Goal: Task Accomplishment & Management: Use online tool/utility

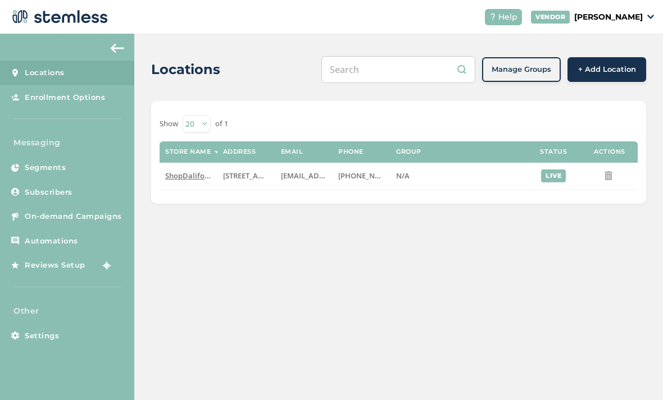
click at [85, 192] on link "Subscribers" at bounding box center [67, 192] width 134 height 25
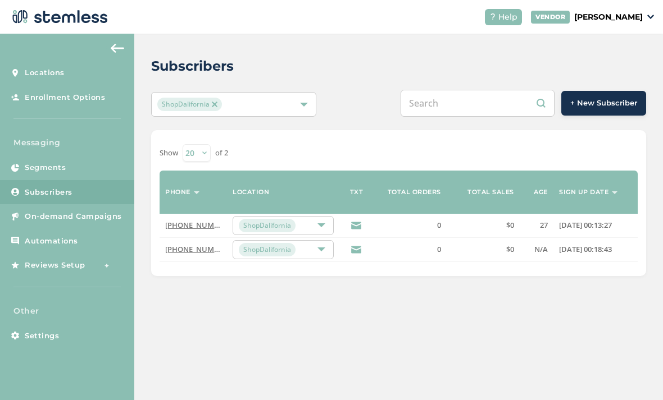
click at [620, 110] on button "+ New Subscriber" at bounding box center [603, 103] width 85 height 25
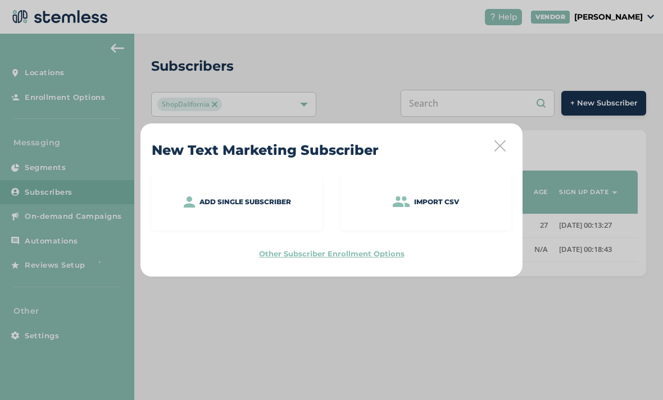
click at [438, 211] on div "Import CSV" at bounding box center [425, 202] width 171 height 56
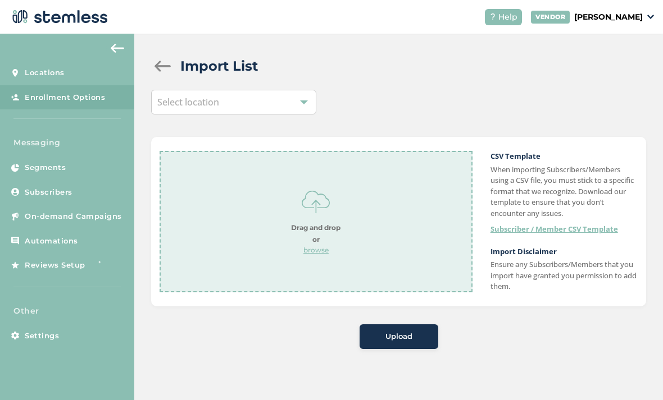
click at [317, 239] on strong "Drag and drop or" at bounding box center [315, 234] width 49 height 20
click at [391, 332] on span "Upload" at bounding box center [398, 336] width 27 height 11
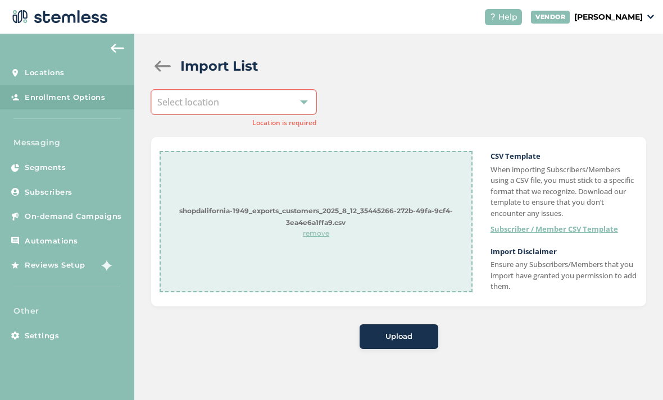
click at [299, 93] on div "Select location" at bounding box center [233, 102] width 165 height 25
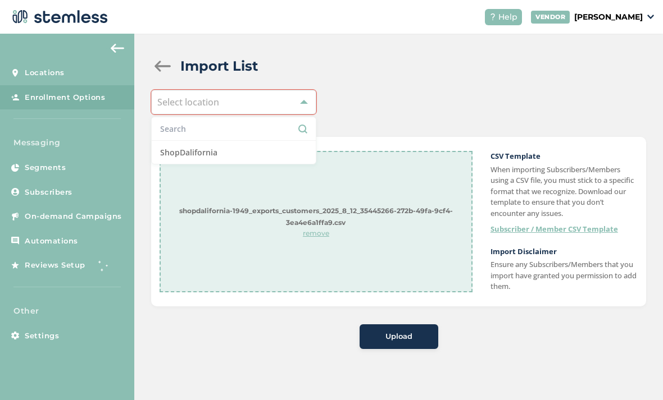
click at [277, 143] on li "ShopDalifornia" at bounding box center [234, 152] width 164 height 23
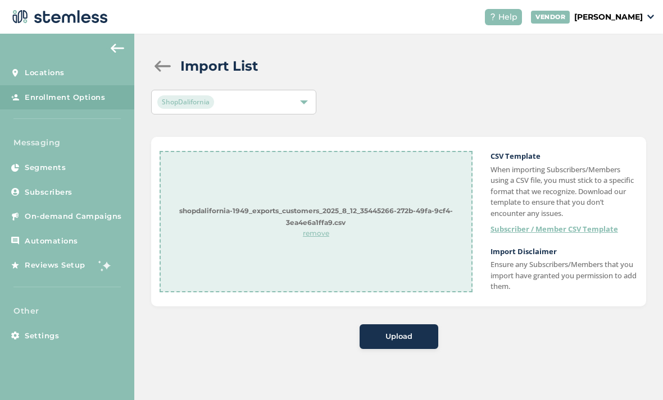
click at [390, 331] on span "Upload" at bounding box center [398, 336] width 27 height 11
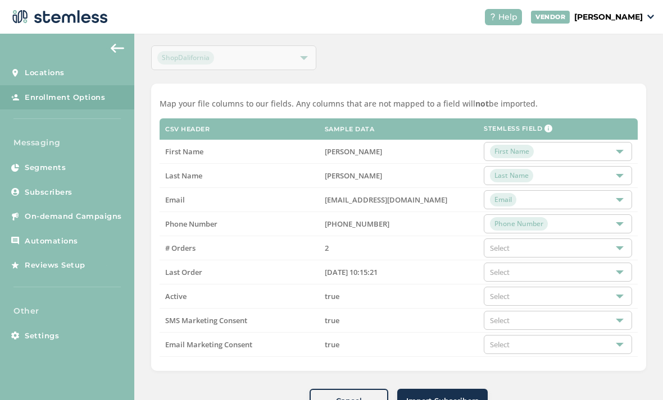
scroll to position [44, 0]
click at [569, 253] on div "Select" at bounding box center [558, 248] width 148 height 19
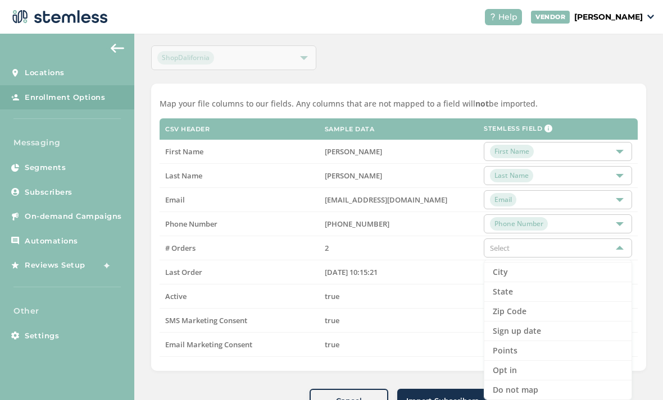
scroll to position [116, 0]
click at [562, 385] on li "Do not map" at bounding box center [557, 390] width 147 height 19
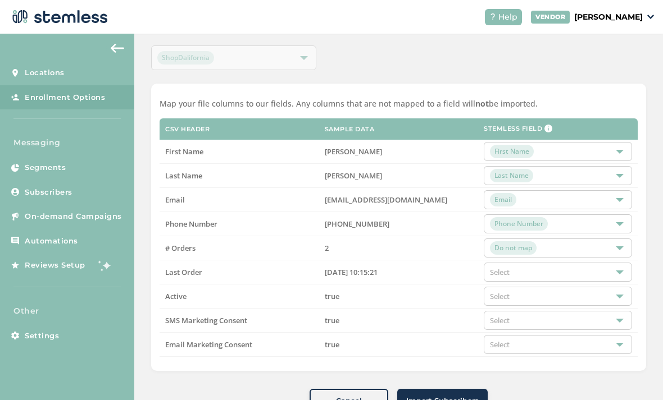
click at [556, 276] on div "Select" at bounding box center [558, 272] width 148 height 19
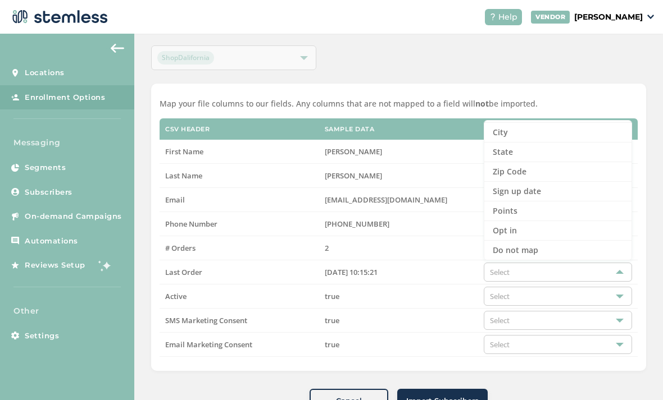
click at [562, 248] on li "Do not map" at bounding box center [557, 250] width 147 height 19
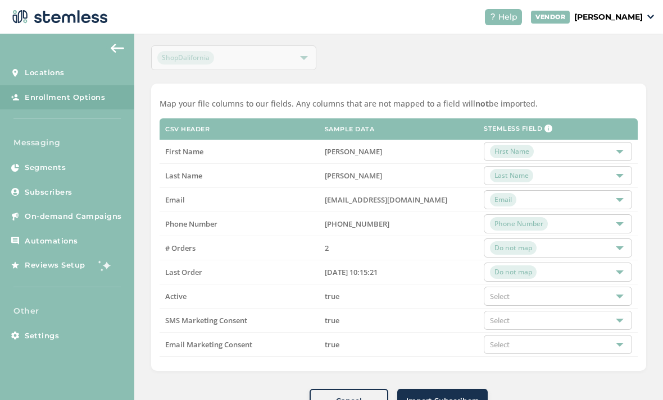
click at [549, 302] on div "Select" at bounding box center [558, 296] width 148 height 19
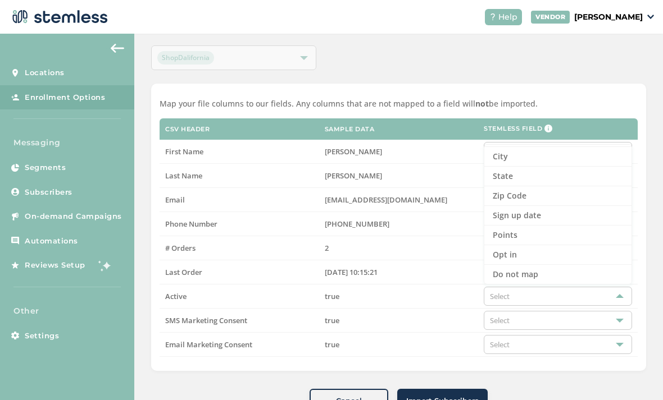
click at [569, 272] on li "Do not map" at bounding box center [557, 274] width 147 height 19
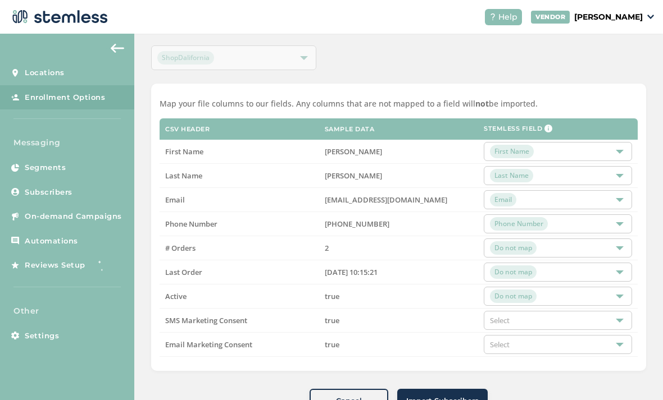
click at [550, 321] on div "Select" at bounding box center [558, 320] width 148 height 19
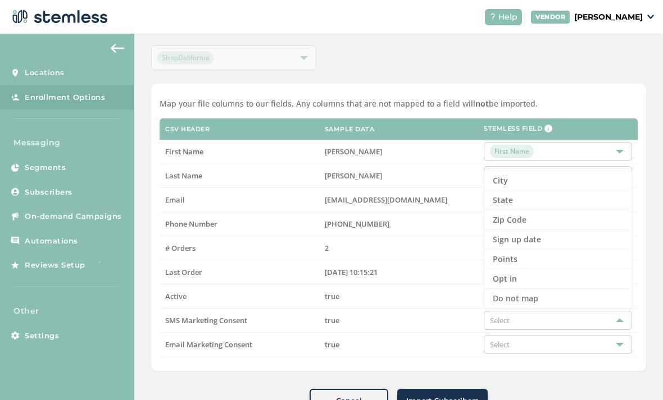
click at [550, 279] on li "Opt in" at bounding box center [557, 280] width 147 height 20
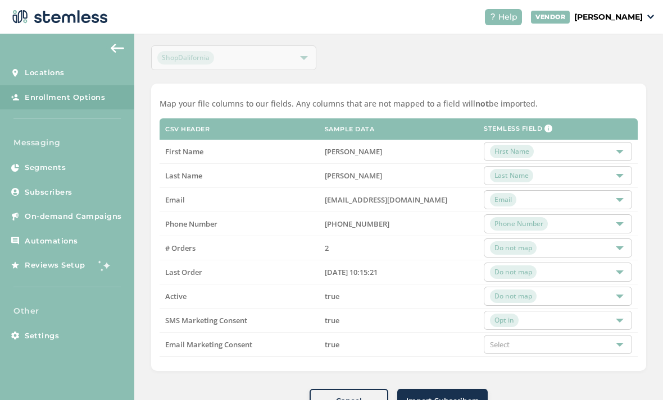
click at [546, 344] on div "Select" at bounding box center [558, 344] width 148 height 19
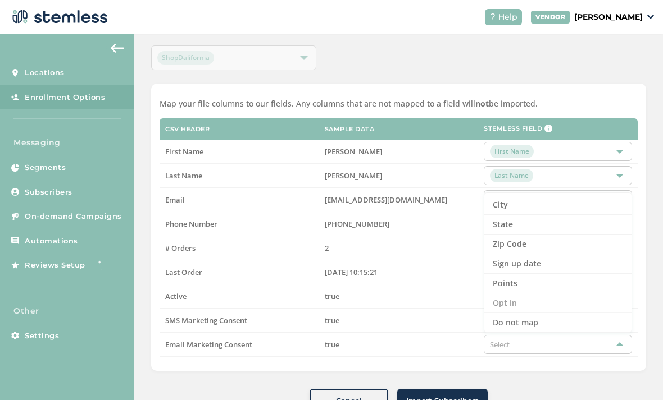
click at [550, 303] on ul "First Name Last Name Phone Number Birthday Email Address City State Zip Code Si…" at bounding box center [558, 263] width 148 height 140
click at [539, 301] on ul "First Name Last Name Phone Number Birthday Email Address City State Zip Code Si…" at bounding box center [558, 263] width 148 height 140
click at [512, 302] on ul "First Name Last Name Phone Number Birthday Email Address City State Zip Code Si…" at bounding box center [558, 263] width 148 height 140
click at [505, 292] on li "Points" at bounding box center [557, 284] width 147 height 20
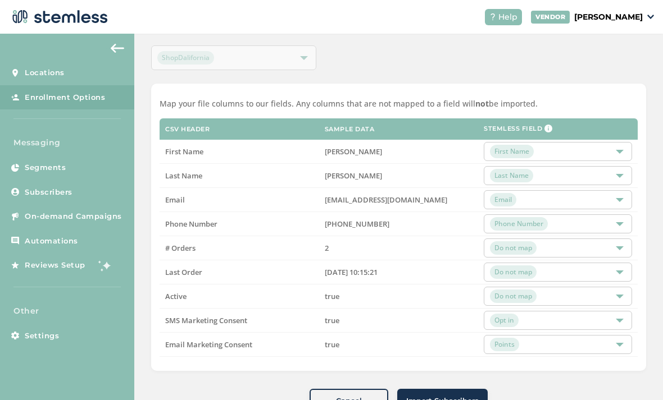
click at [543, 338] on div "Points" at bounding box center [552, 344] width 125 height 13
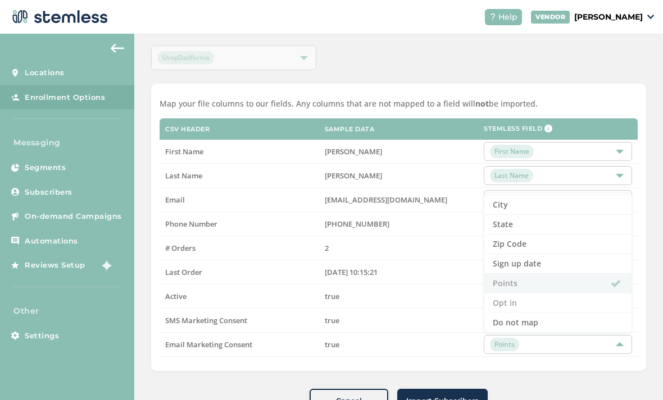
click at [532, 300] on ul "First Name Last Name Phone Number Birthday Email Address City State Zip Code Si…" at bounding box center [558, 263] width 148 height 140
click at [545, 320] on li "Do not map" at bounding box center [557, 322] width 147 height 19
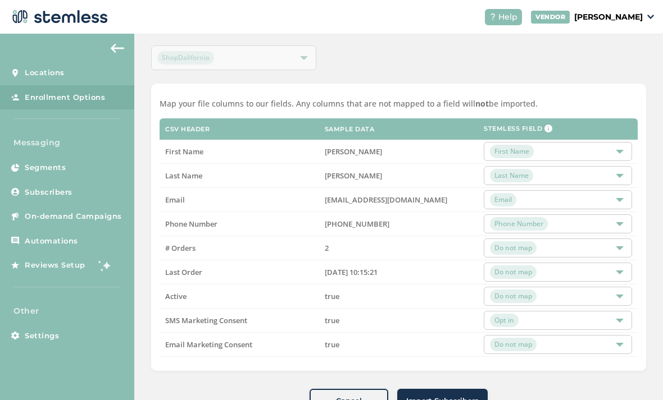
scroll to position [36, 0]
click at [543, 338] on div "Do not map" at bounding box center [552, 344] width 125 height 13
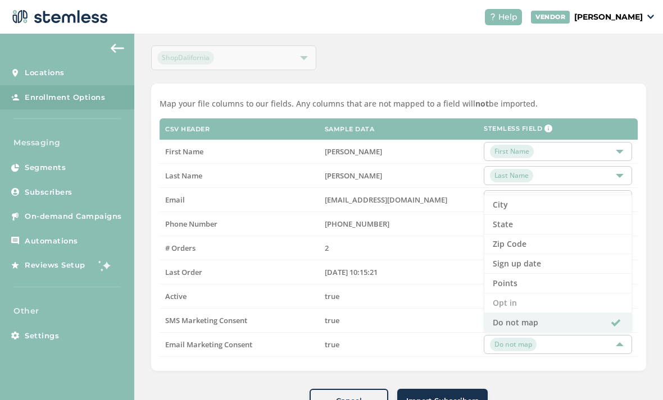
scroll to position [116, 0]
click at [544, 313] on li "Do not map" at bounding box center [557, 322] width 147 height 19
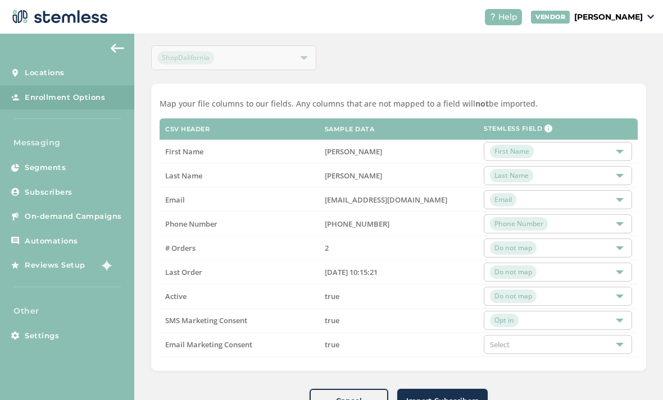
click at [522, 335] on div "Select" at bounding box center [558, 344] width 148 height 19
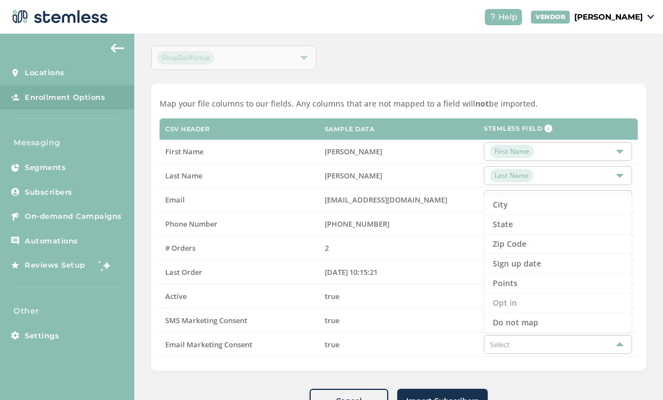
click at [537, 313] on li "Do not map" at bounding box center [557, 322] width 147 height 19
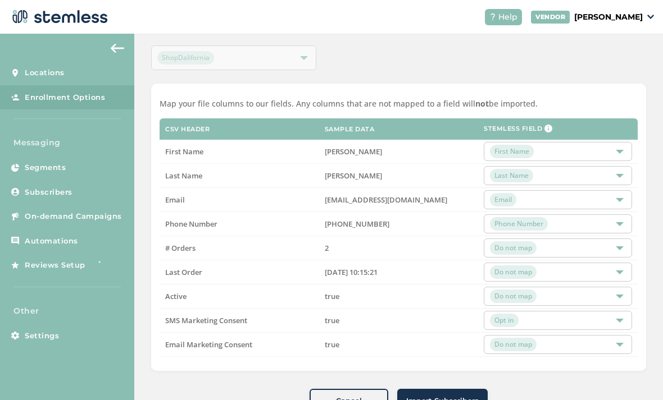
click at [465, 396] on span "Import Subscribers" at bounding box center [442, 401] width 72 height 11
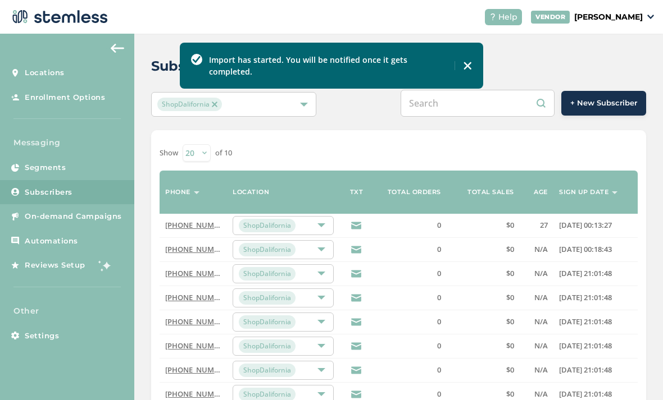
click at [210, 144] on select "20 50 100" at bounding box center [197, 152] width 28 height 17
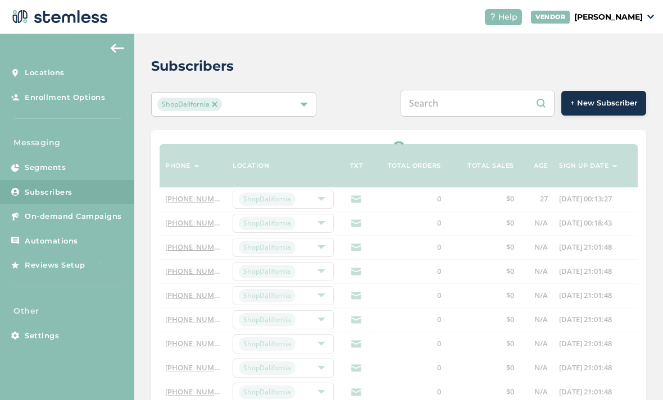
select select "100"
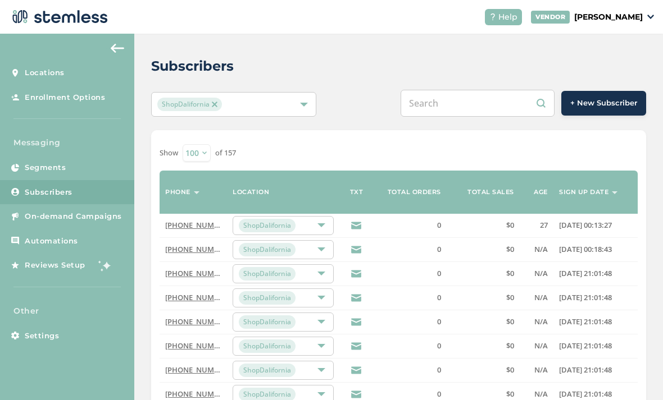
click at [92, 166] on link "Segments" at bounding box center [67, 168] width 134 height 25
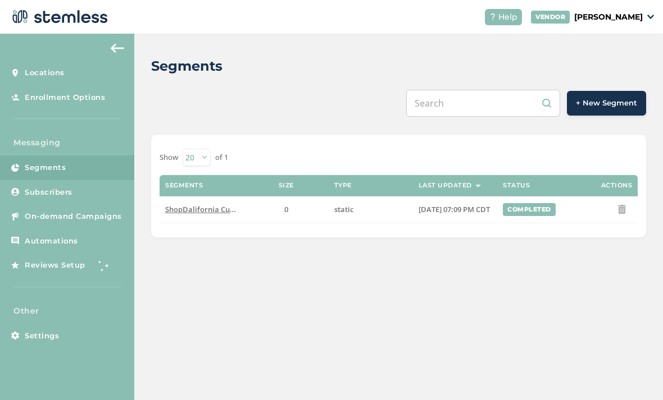
scroll to position [36, 0]
click at [102, 180] on link "Subscribers" at bounding box center [67, 192] width 134 height 25
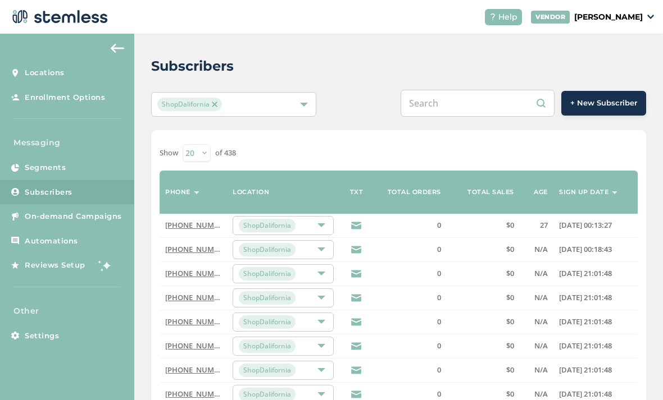
click at [89, 173] on link "Segments" at bounding box center [67, 168] width 134 height 25
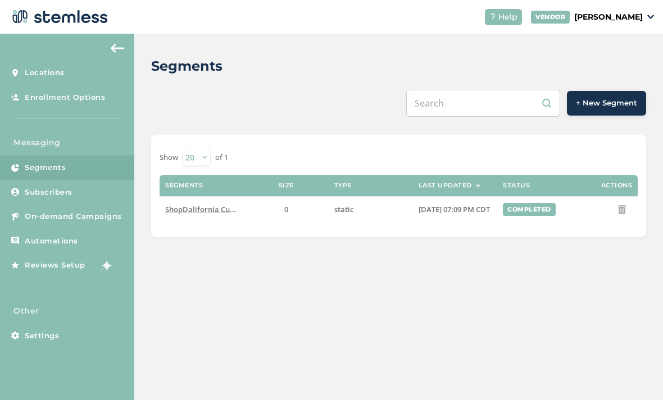
click at [99, 195] on link "Subscribers" at bounding box center [67, 192] width 134 height 25
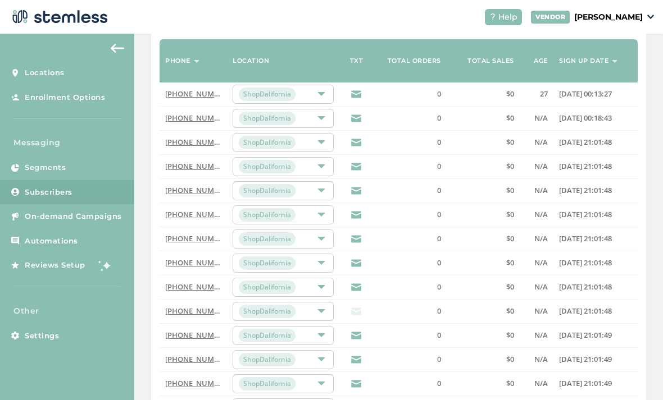
scroll to position [147, 0]
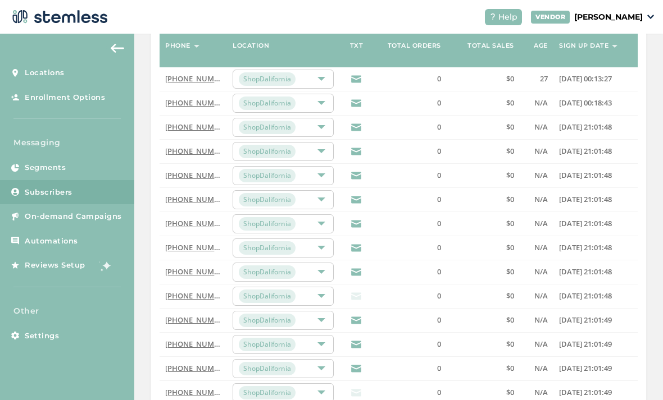
click at [296, 222] on div "ShopDalifornia" at bounding box center [278, 223] width 78 height 13
click at [208, 222] on link "[PHONE_NUMBER]" at bounding box center [197, 223] width 65 height 10
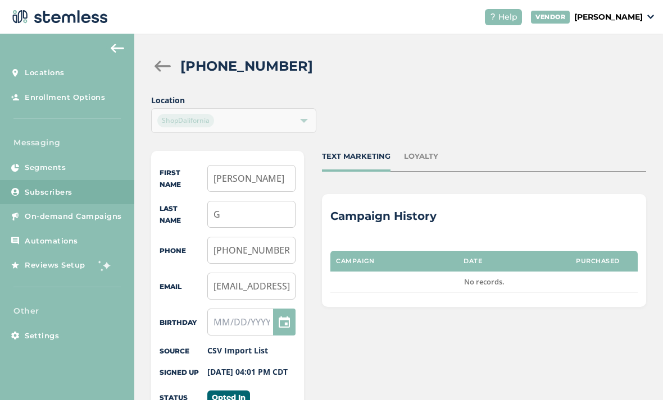
click at [164, 68] on div at bounding box center [162, 66] width 22 height 11
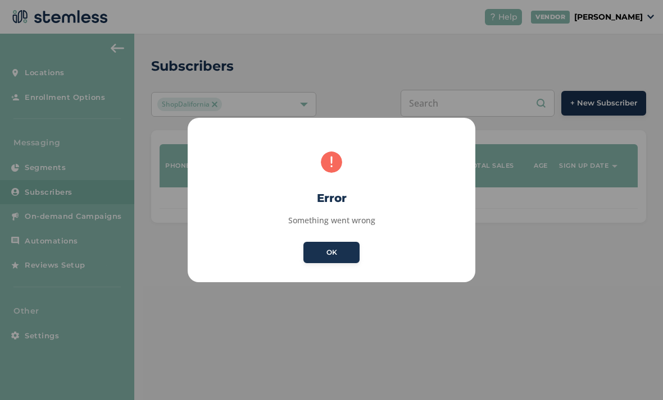
click at [334, 259] on button "OK" at bounding box center [331, 252] width 56 height 21
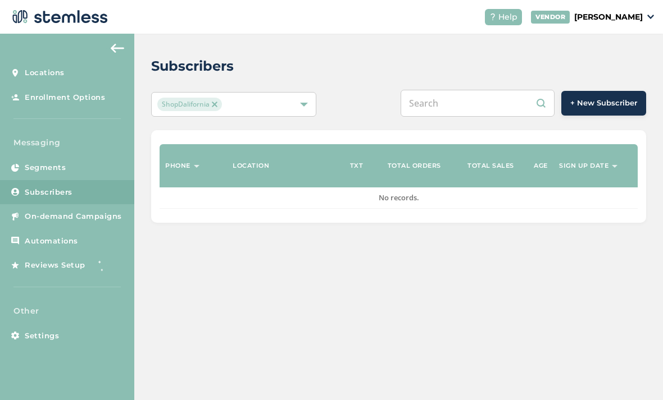
click at [80, 180] on link "Subscribers" at bounding box center [67, 192] width 134 height 25
click at [102, 164] on link "Segments" at bounding box center [67, 168] width 134 height 25
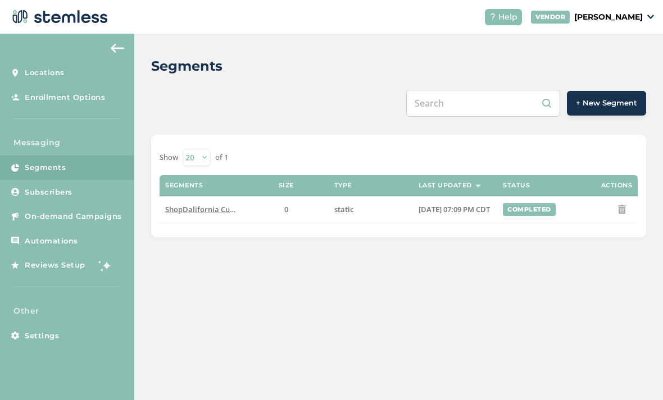
click at [90, 199] on link "Subscribers" at bounding box center [67, 192] width 134 height 25
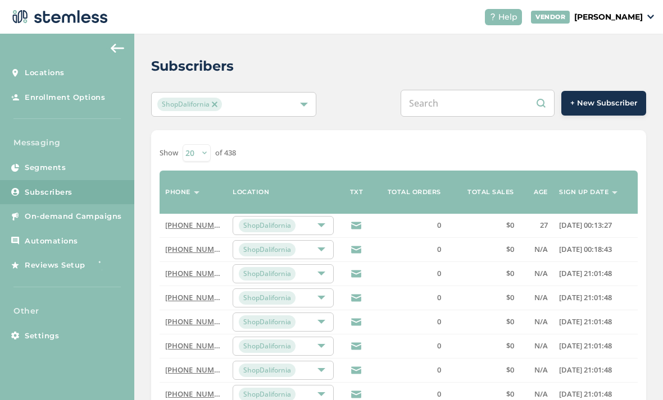
click at [97, 220] on span "On-demand Campaigns" at bounding box center [73, 216] width 97 height 11
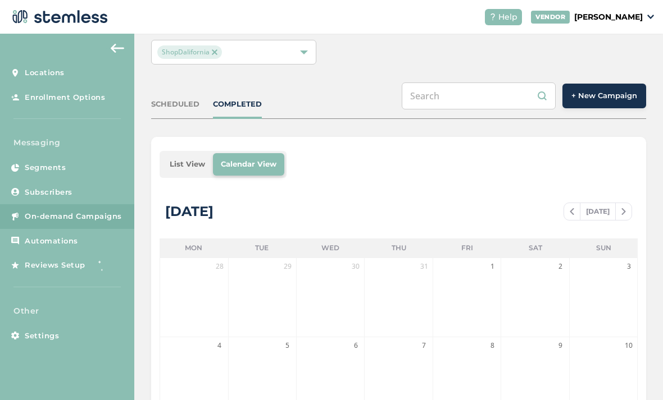
scroll to position [42, 0]
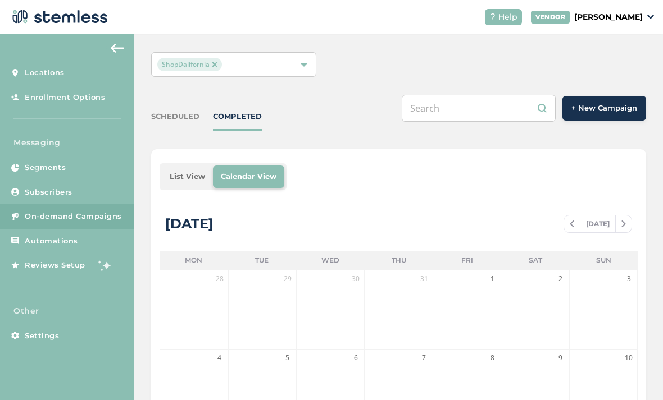
click at [582, 172] on div "List View Calendar View" at bounding box center [399, 176] width 478 height 27
click at [611, 115] on button "+ New Campaign" at bounding box center [604, 108] width 84 height 25
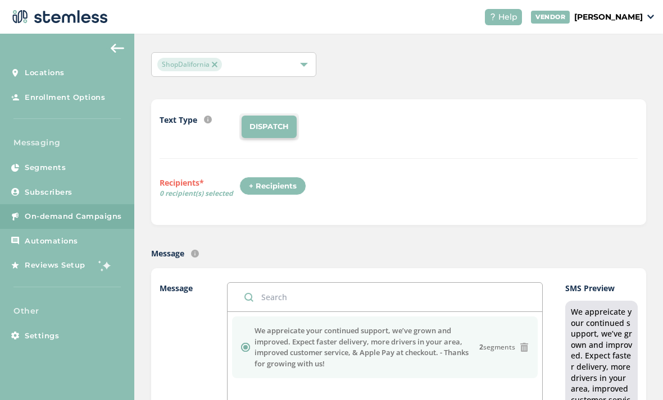
click at [274, 191] on div "+ Recipients" at bounding box center [272, 186] width 67 height 19
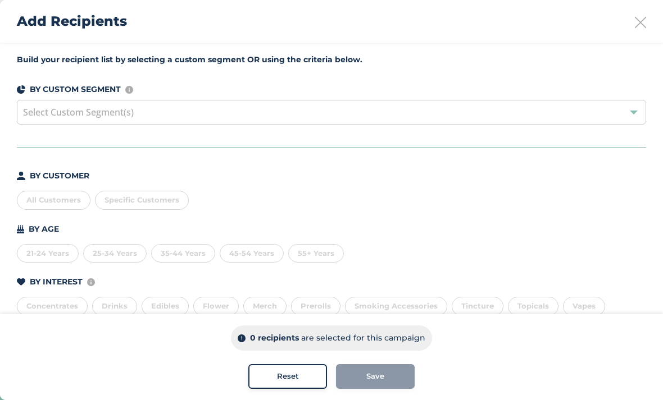
click at [57, 199] on div "All Customers" at bounding box center [54, 200] width 74 height 19
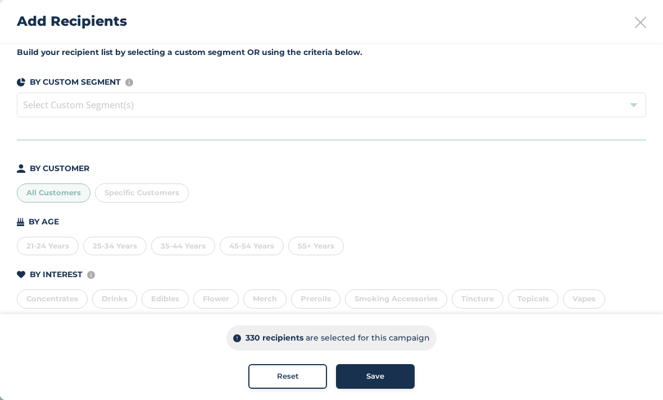
scroll to position [7, 0]
click at [637, 19] on icon at bounding box center [640, 22] width 11 height 11
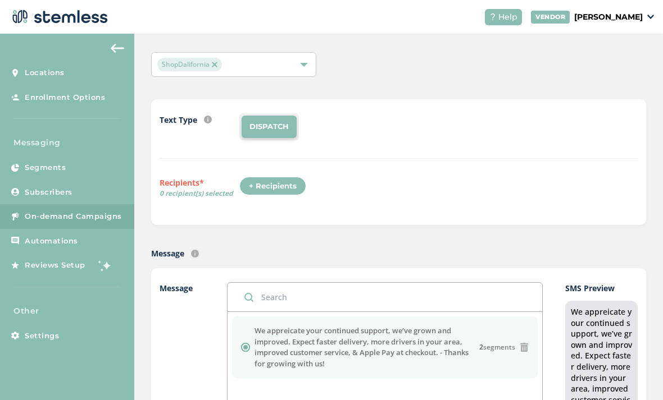
click at [93, 189] on link "Subscribers" at bounding box center [67, 192] width 134 height 25
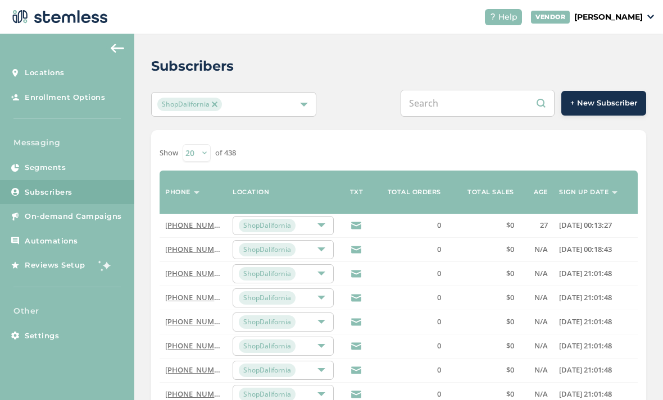
click at [208, 157] on select "20 50 100" at bounding box center [197, 152] width 28 height 17
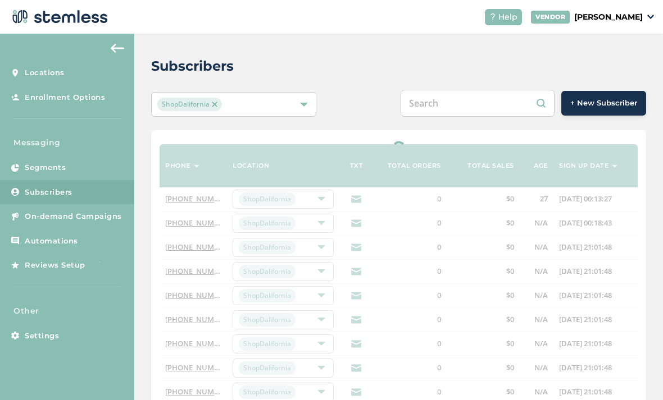
select select "100"
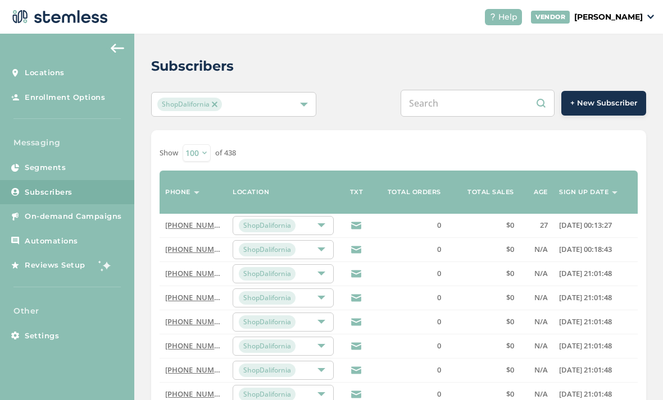
click at [93, 218] on span "On-demand Campaigns" at bounding box center [73, 216] width 97 height 11
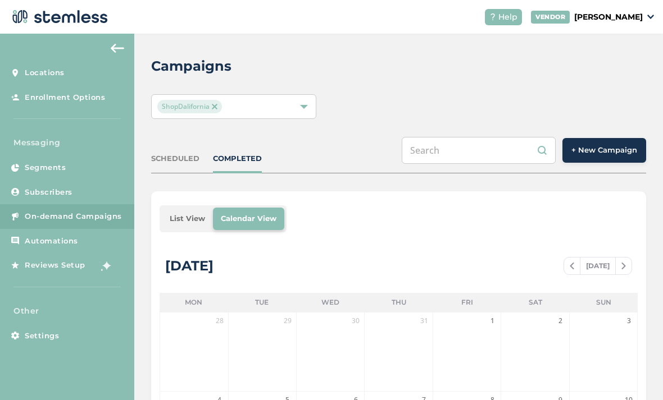
click at [597, 162] on button "+ New Campaign" at bounding box center [604, 150] width 84 height 25
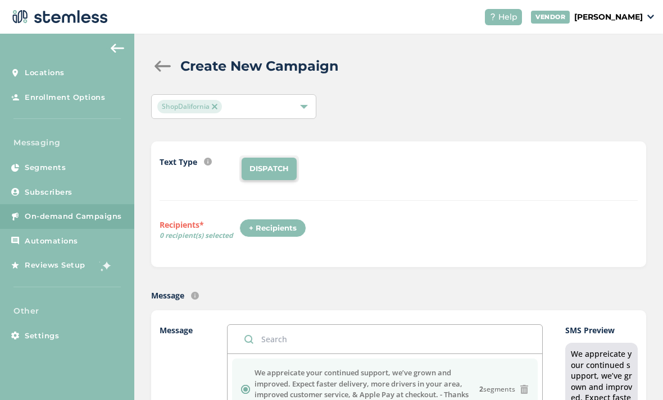
click at [287, 225] on div "+ Recipients" at bounding box center [272, 228] width 67 height 19
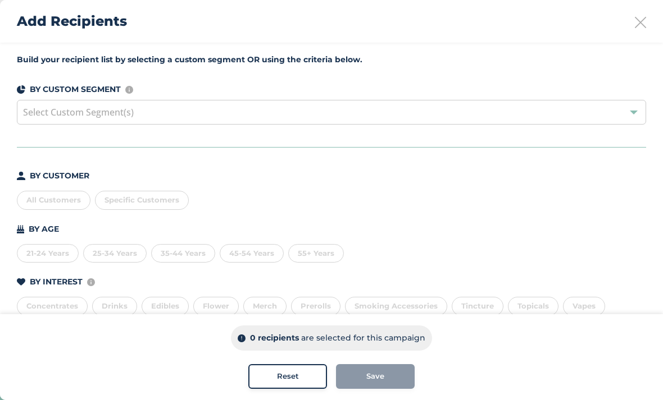
click at [448, 115] on div "Select Custom Segment(s)" at bounding box center [331, 112] width 629 height 25
click at [400, 172] on li "ShopDalifornia Customers - ShopDalifornia" at bounding box center [331, 162] width 628 height 23
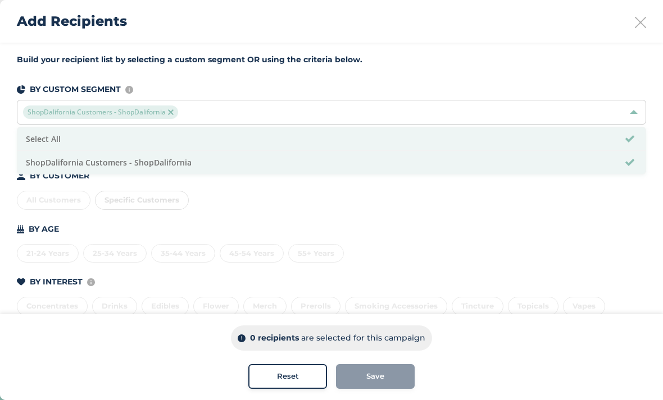
click at [436, 72] on div "Build your recipient list by selecting a custom segment OR using the criteria b…" at bounding box center [331, 218] width 663 height 351
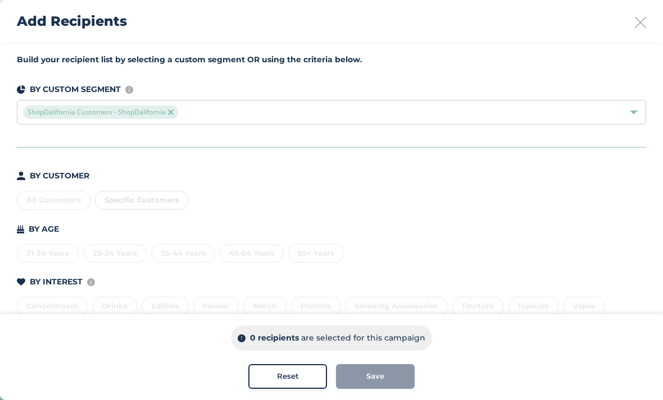
click at [635, 108] on div "ShopDalifornia Customers - ShopDalifornia" at bounding box center [331, 112] width 629 height 25
click at [432, 206] on div "All Customers Specific Customers" at bounding box center [331, 198] width 629 height 24
click at [57, 197] on div "All Customers Specific Customers" at bounding box center [331, 198] width 629 height 24
click at [637, 111] on div "ShopDalifornia Customers - ShopDalifornia" at bounding box center [331, 112] width 629 height 25
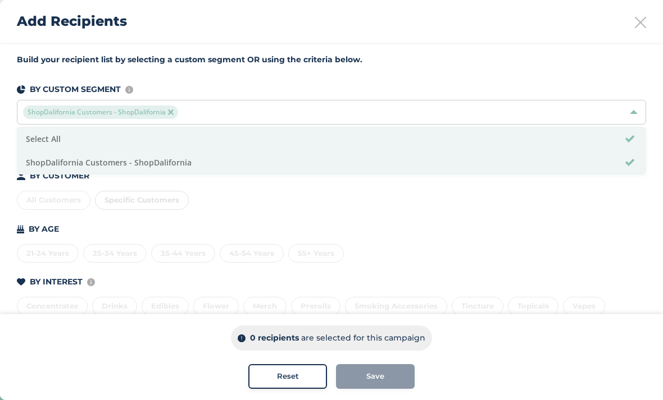
click at [403, 134] on li "Select All" at bounding box center [331, 139] width 628 height 24
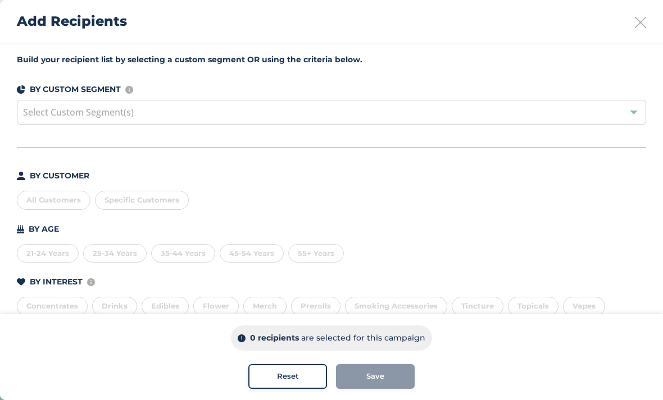
click at [416, 201] on div "All Customers Specific Customers" at bounding box center [331, 198] width 629 height 24
click at [66, 199] on div "All Customers" at bounding box center [54, 200] width 74 height 19
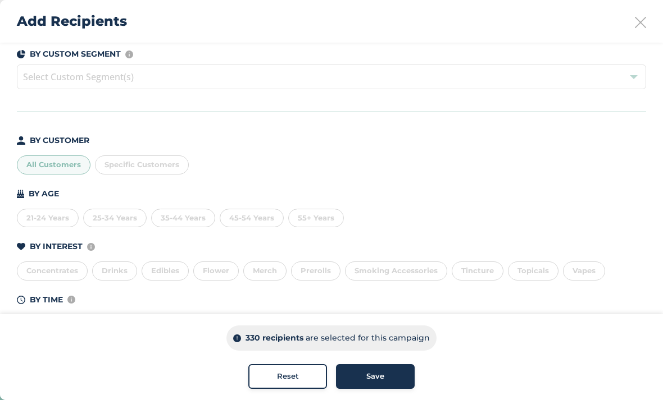
scroll to position [34, 0]
click at [160, 174] on div "Specific Customers" at bounding box center [142, 166] width 94 height 19
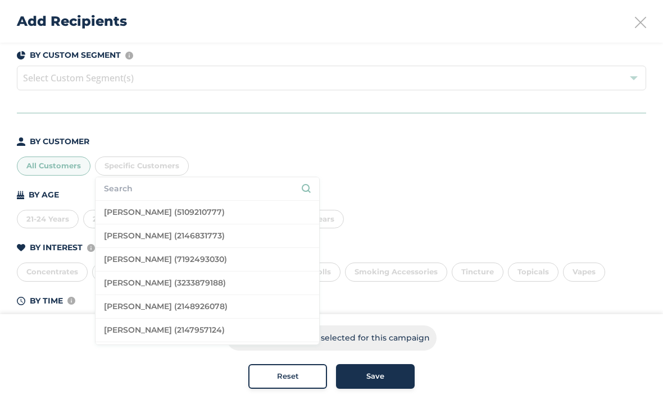
click at [361, 182] on div "BY CUSTOMER All Customers Specific Customers [PERSON_NAME] (5109210777) [PERSON…" at bounding box center [331, 235] width 629 height 199
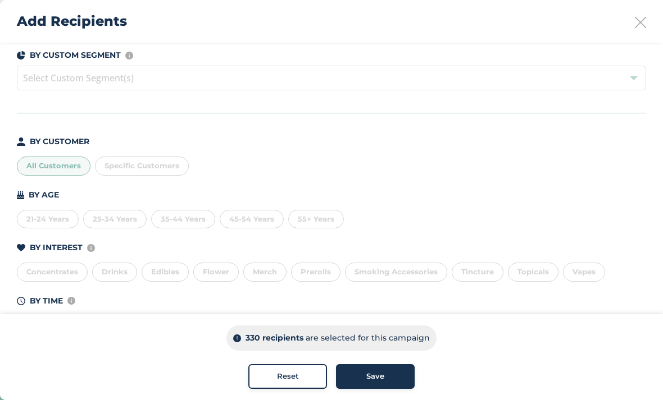
click at [168, 172] on div "Specific Customers" at bounding box center [142, 166] width 94 height 19
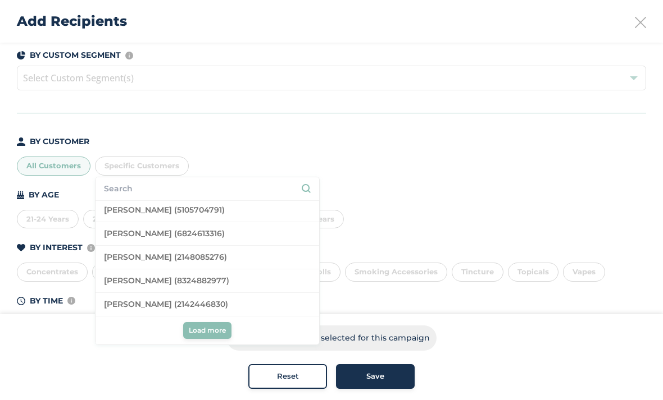
scroll to position [2243, 0]
click at [240, 302] on li "[PERSON_NAME] (2142446830)" at bounding box center [207, 305] width 224 height 24
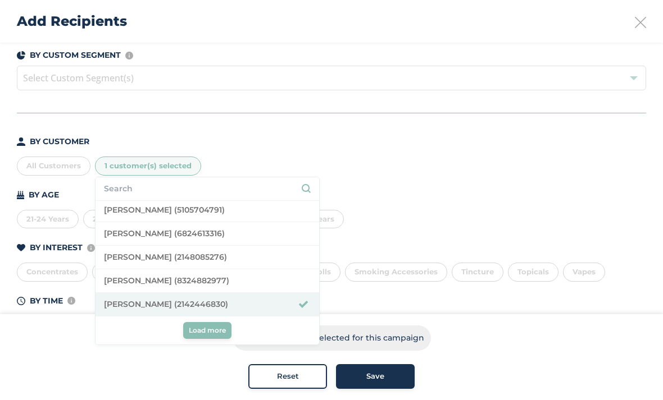
click at [374, 179] on div "BY CUSTOMER All Customers 1 customer(s) selected [PERSON_NAME] (5109210777) [PE…" at bounding box center [331, 235] width 629 height 199
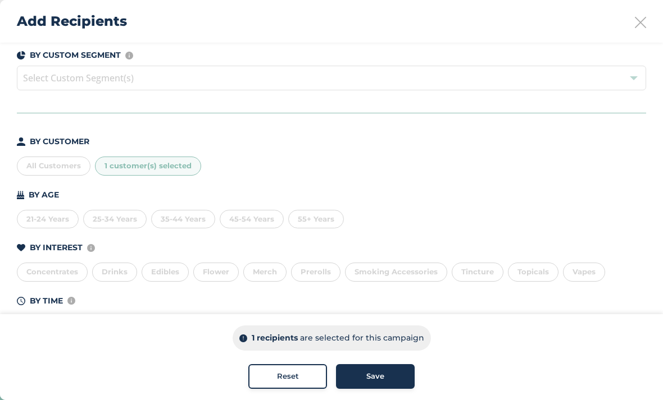
click at [168, 173] on div "1 customer(s) selected" at bounding box center [148, 166] width 106 height 19
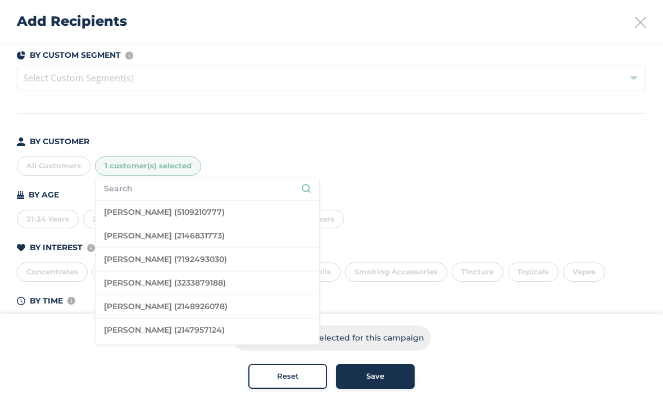
click at [292, 157] on div "All Customers 1 customer(s) selected [PERSON_NAME] (5109210777) [PERSON_NAME] (…" at bounding box center [331, 164] width 629 height 24
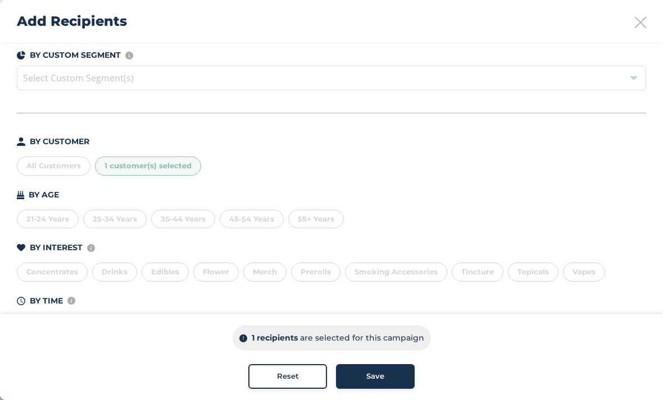
click at [175, 175] on div "1 customer(s) selected" at bounding box center [148, 166] width 106 height 19
click at [181, 170] on span "1 customer(s) selected" at bounding box center [147, 165] width 87 height 9
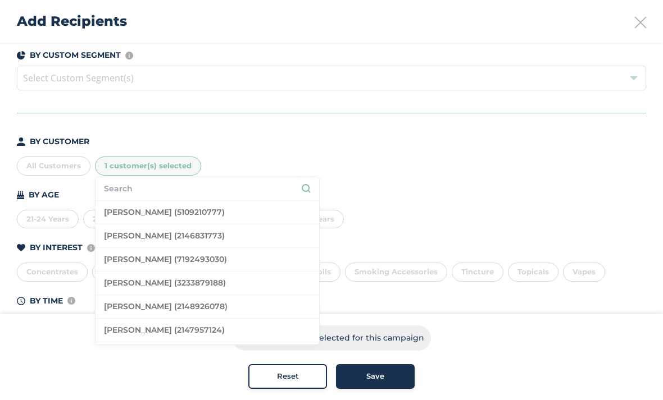
click at [292, 373] on span "Reset" at bounding box center [288, 376] width 22 height 11
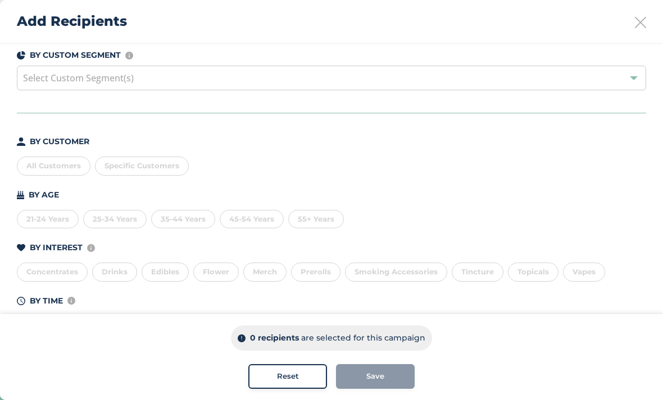
click at [70, 174] on div "All Customers" at bounding box center [54, 166] width 74 height 19
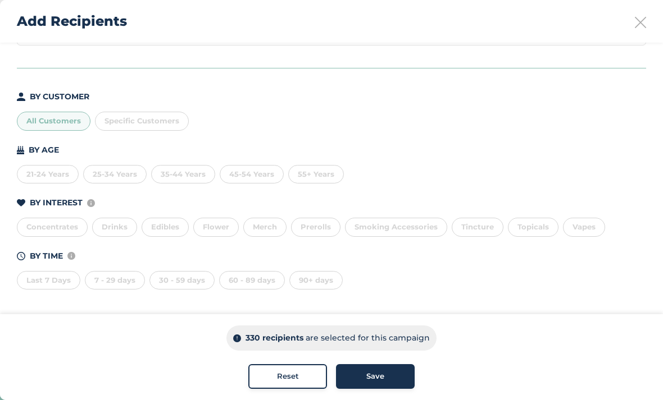
scroll to position [78, 0]
click at [165, 215] on div "Concentrates Drinks Edibles Flower Merch Prerolls Smoking Accessories Tincture …" at bounding box center [331, 227] width 629 height 24
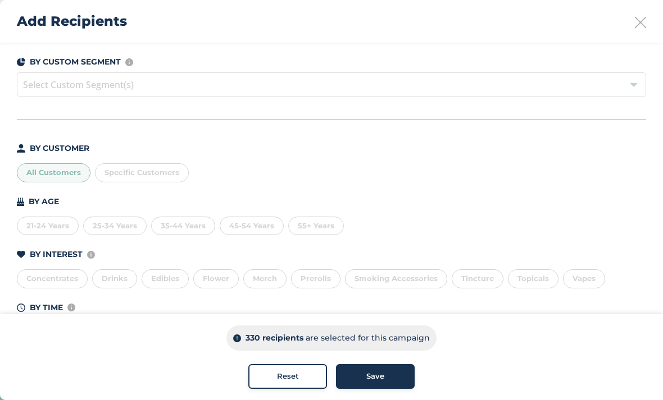
scroll to position [22, 0]
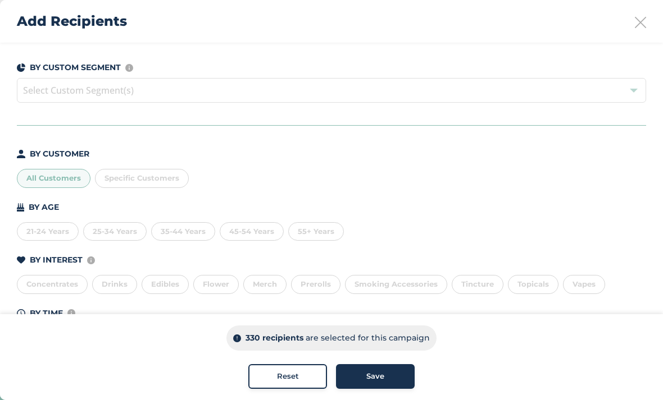
click at [68, 233] on div "21-24 Years" at bounding box center [48, 231] width 62 height 19
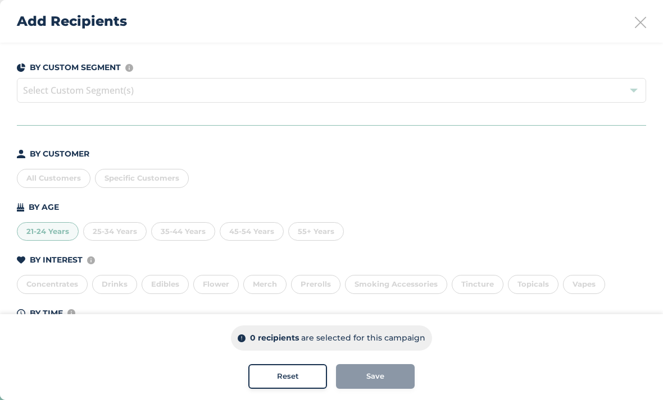
click at [72, 231] on div "21-24 Years" at bounding box center [48, 231] width 62 height 19
click at [70, 175] on div "All Customers" at bounding box center [54, 178] width 74 height 19
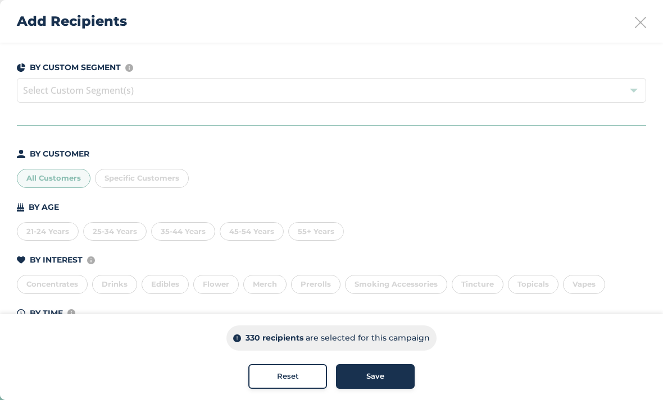
click at [403, 334] on p "are selected for this campaign" at bounding box center [368, 338] width 124 height 12
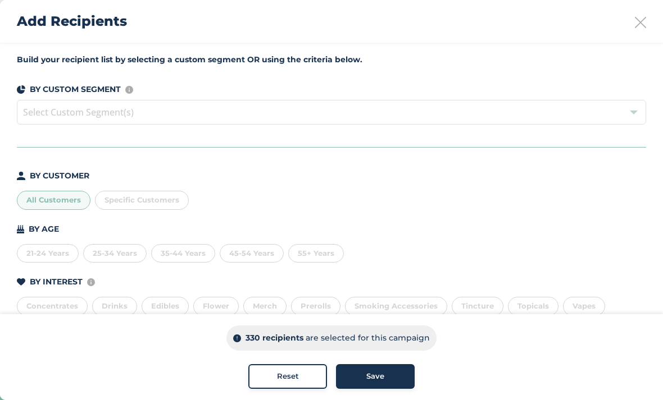
scroll to position [0, 0]
click at [166, 202] on span "Specific Customers" at bounding box center [141, 199] width 75 height 9
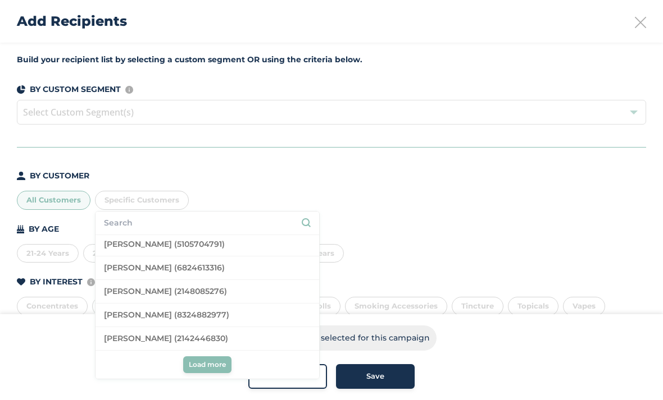
scroll to position [2243, 0]
click at [212, 365] on span "Load more" at bounding box center [207, 365] width 37 height 10
click at [207, 365] on span "Load more" at bounding box center [207, 365] width 37 height 10
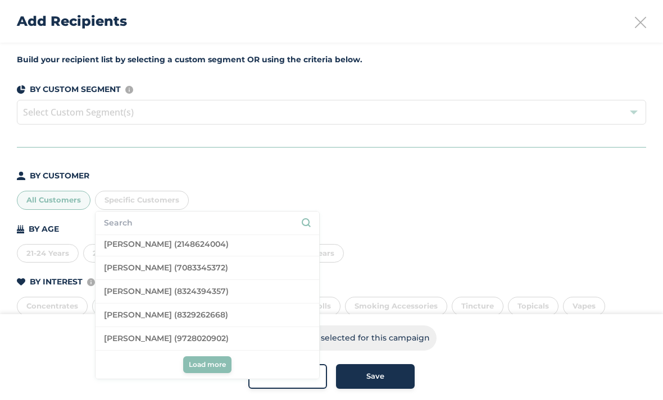
click at [215, 364] on span "Load more" at bounding box center [207, 365] width 37 height 10
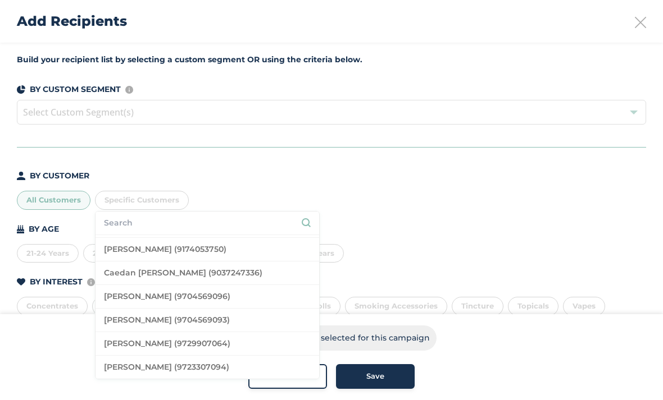
scroll to position [0, 0]
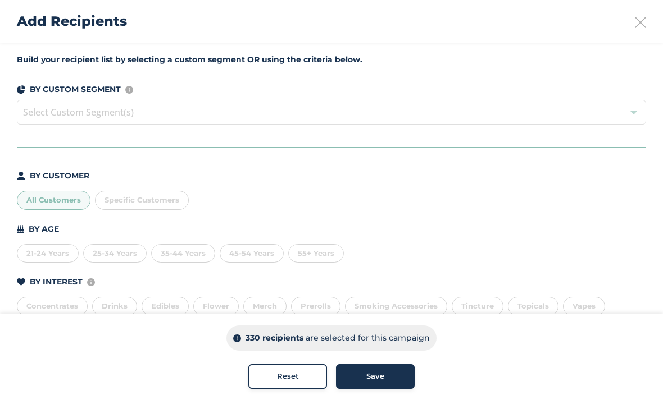
click at [336, 179] on div "BY CUSTOMER" at bounding box center [331, 176] width 629 height 12
click at [640, 120] on span "Select Custom Segment(s)" at bounding box center [331, 112] width 629 height 25
click at [625, 108] on span "Select Custom Segment(s)" at bounding box center [331, 112] width 629 height 25
click at [623, 115] on span "Select Custom Segment(s)" at bounding box center [331, 112] width 629 height 25
click at [625, 115] on span "Select Custom Segment(s)" at bounding box center [331, 112] width 629 height 25
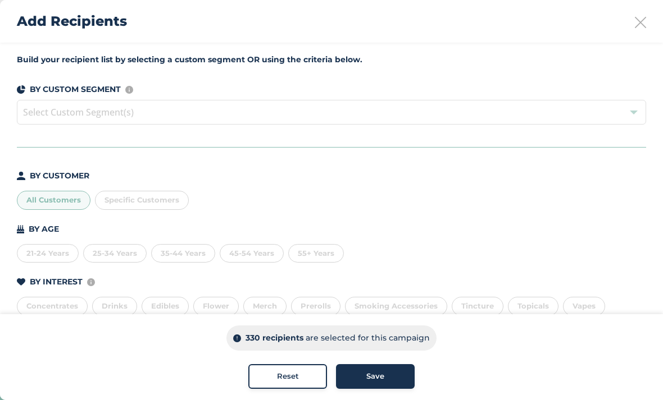
click at [631, 128] on div "Build your recipient list by selecting a custom segment OR using the criteria b…" at bounding box center [331, 218] width 663 height 351
click at [628, 117] on span "Select Custom Segment(s)" at bounding box center [331, 112] width 629 height 25
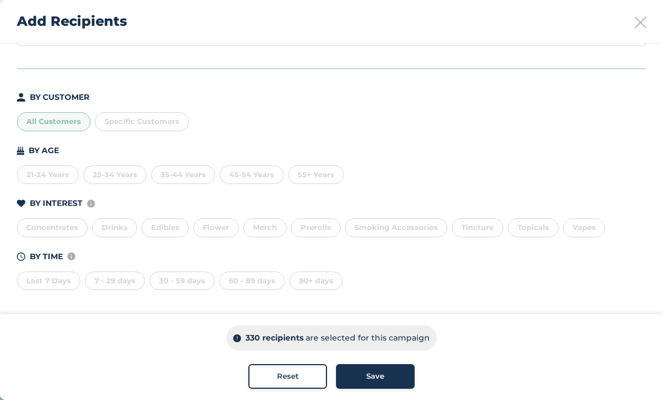
scroll to position [78, 0]
click at [386, 378] on div "Save" at bounding box center [375, 376] width 61 height 11
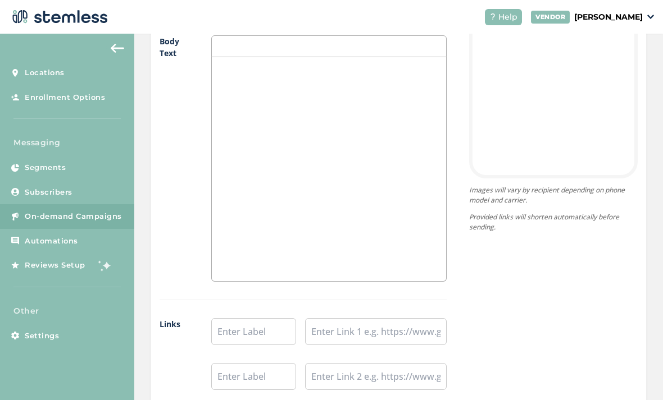
scroll to position [713, 0]
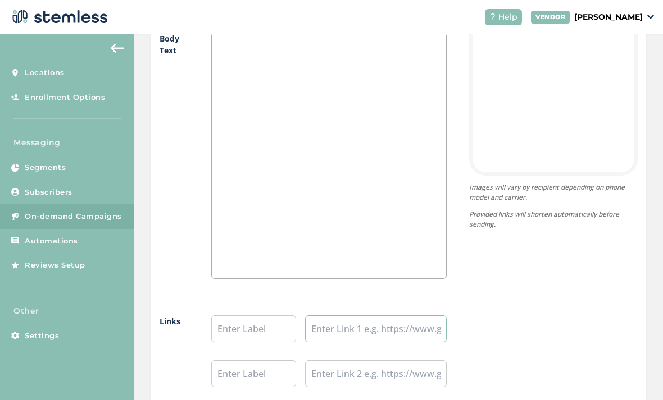
click at [354, 330] on input "text" at bounding box center [376, 329] width 142 height 27
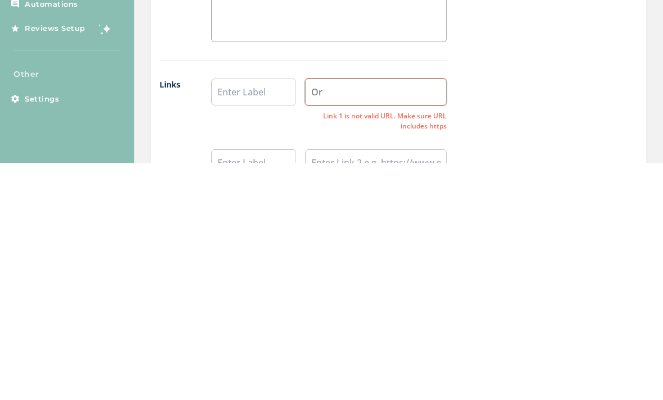
type input "O"
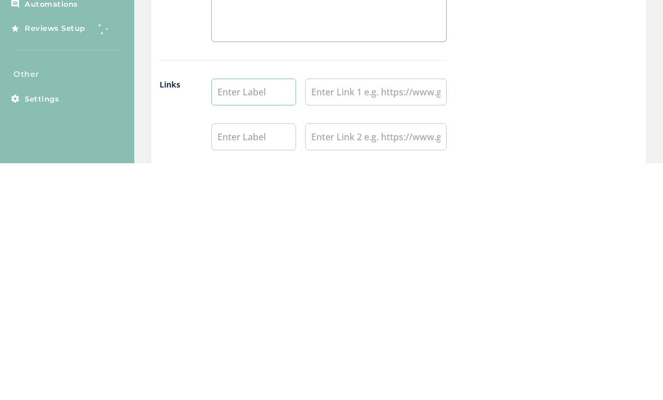
click at [261, 316] on input "text" at bounding box center [253, 329] width 85 height 27
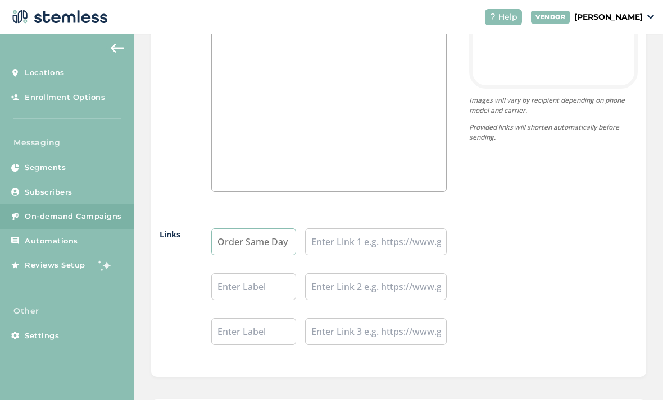
scroll to position [800, 0]
type input "Order Same Day Delivery"
click at [363, 249] on input "text" at bounding box center [376, 242] width 142 height 27
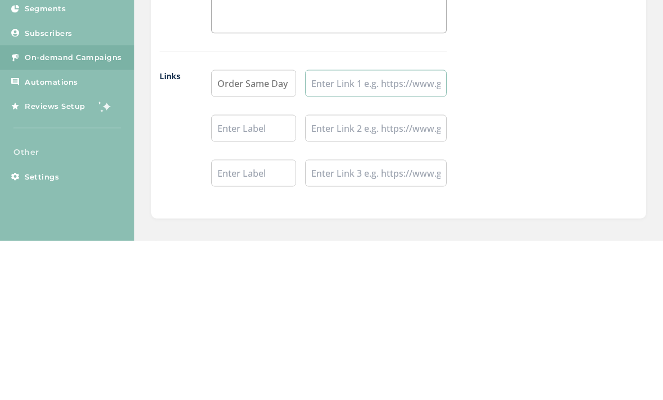
click at [344, 229] on input "text" at bounding box center [376, 242] width 142 height 27
paste input "[URL][DOMAIN_NAME]"
type input "[URL][DOMAIN_NAME]"
click at [604, 94] on div "{Store Logo} {Store Name} Order Same Day Delivery Powered By Images will vary b…" at bounding box center [541, 85] width 191 height 555
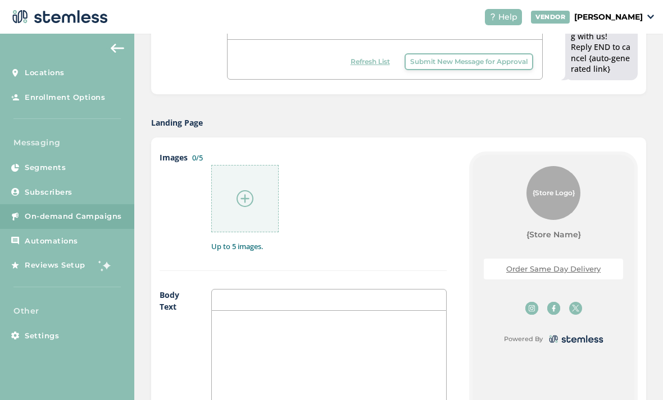
scroll to position [416, 0]
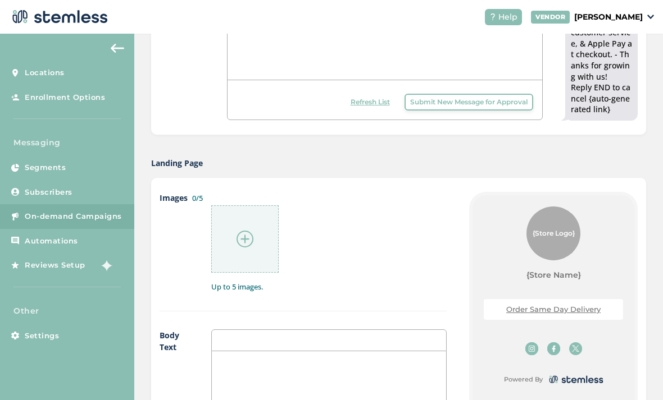
click at [239, 237] on img at bounding box center [244, 239] width 17 height 17
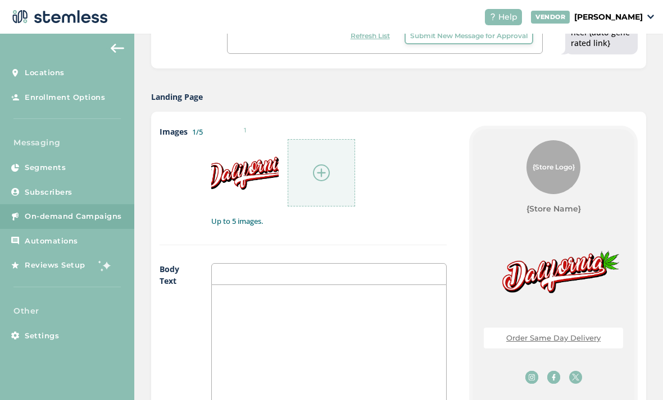
scroll to position [470, 0]
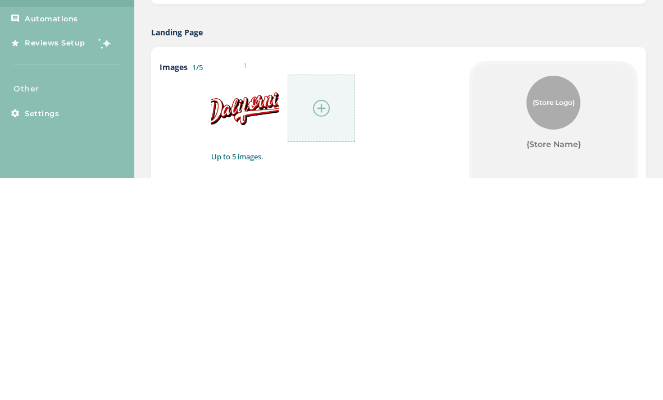
scroll to position [286, 0]
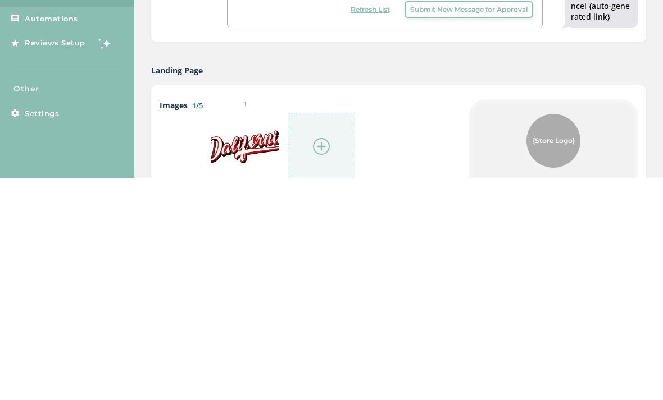
click at [567, 336] on div "{Store Logo}" at bounding box center [553, 363] width 54 height 54
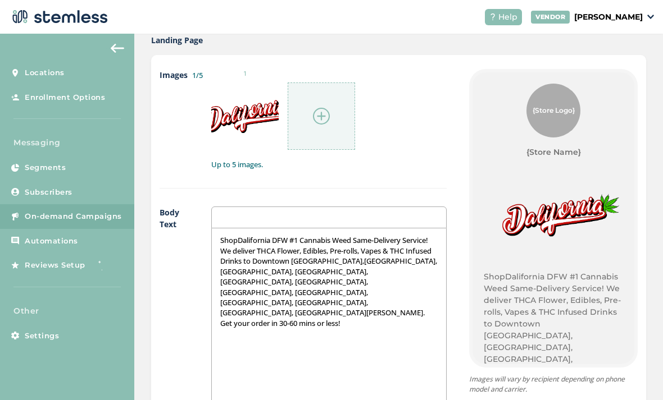
scroll to position [576, 0]
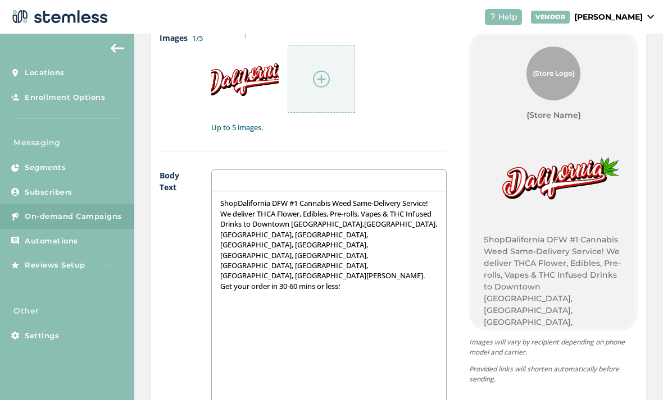
click at [576, 139] on img at bounding box center [553, 179] width 139 height 81
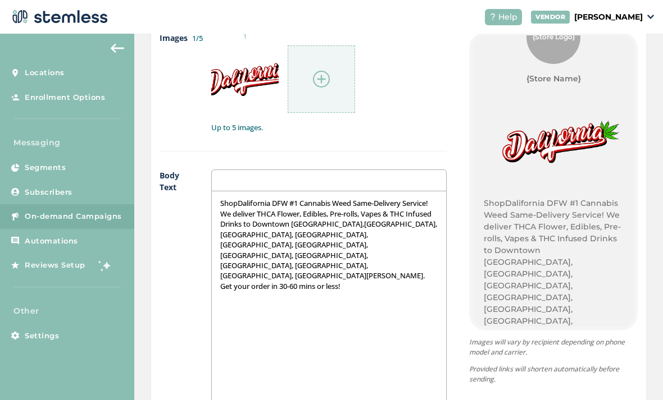
scroll to position [36, 0]
click at [270, 192] on div "ShopDalifornia DFW #1 Cannabis Weed Same-Delivery Service! We deliver THCA Flow…" at bounding box center [329, 304] width 234 height 224
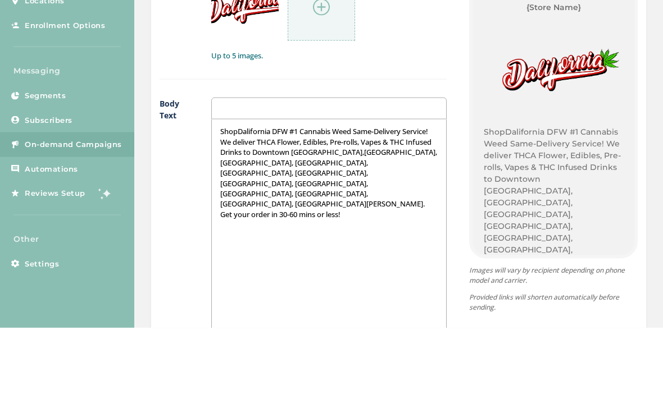
click at [271, 192] on div "ShopDalifornia DFW #1 Cannabis Weed Same-Delivery Service! We deliver THCA Flow…" at bounding box center [329, 304] width 234 height 224
click at [276, 198] on p "ShopDalifornia DFW #1 Cannabis Weed Same-Delivery Service! We deliver THCA Flow…" at bounding box center [328, 244] width 217 height 93
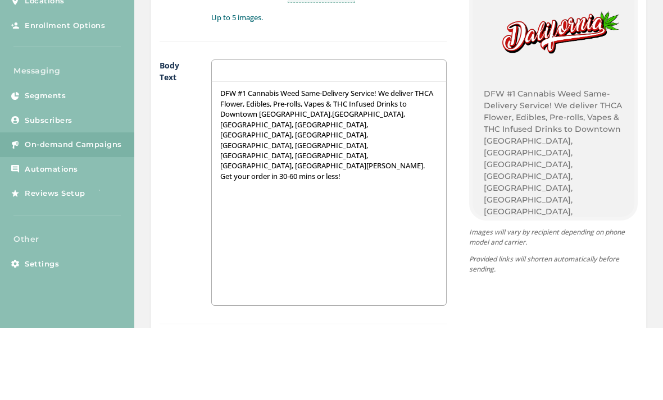
scroll to position [617, 0]
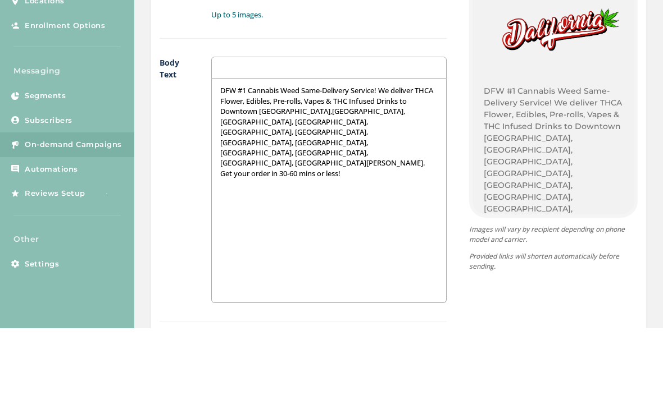
click at [373, 151] on div "DFW #1 Cannabis Weed Same-Delivery Service! We deliver THCA Flower, Edibles, Pr…" at bounding box center [329, 263] width 234 height 224
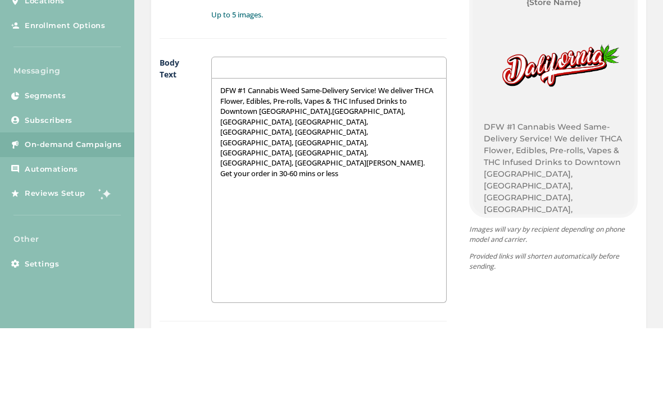
scroll to position [0, 0]
click at [382, 157] on p "DFW #1 Cannabis Weed Same-Delivery Service! We deliver THCA Flower, Edibles, Pr…" at bounding box center [328, 203] width 217 height 93
click at [388, 157] on p "DFW #1 Cannabis Weed Same-Delivery Service! We deliver THCA Flower, Edibles, Pr…" at bounding box center [328, 203] width 217 height 93
click at [385, 157] on p "DFW #1 Cannabis Weed Same-Delivery Service! We deliver THCA Flower, Edibles, Pr…" at bounding box center [328, 203] width 217 height 93
click at [386, 157] on p "DFW #1 Cannabis Weed Same-Delivery Service! We deliver THCA Flower, Edibles, Pr…" at bounding box center [328, 203] width 217 height 93
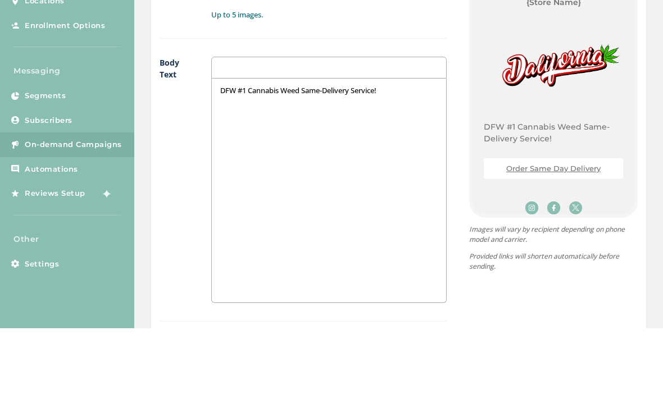
click at [464, 62] on div "{Store Logo} {Store Name} DFW #1 Cannabis Weed Same-Delivery Service! Order Sam…" at bounding box center [541, 268] width 191 height 555
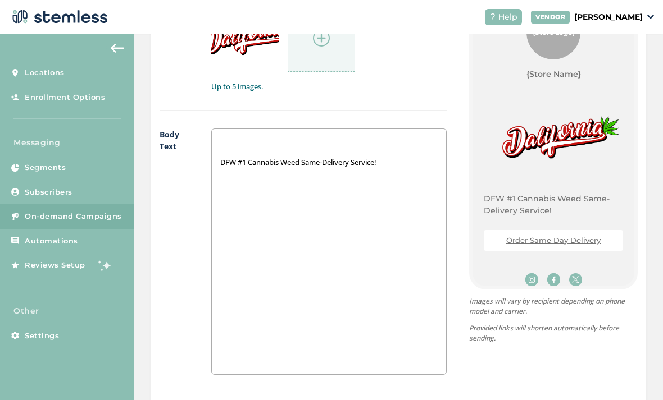
click at [389, 157] on p "DFW #1 Cannabis Weed Same-Delivery Service!" at bounding box center [328, 162] width 217 height 10
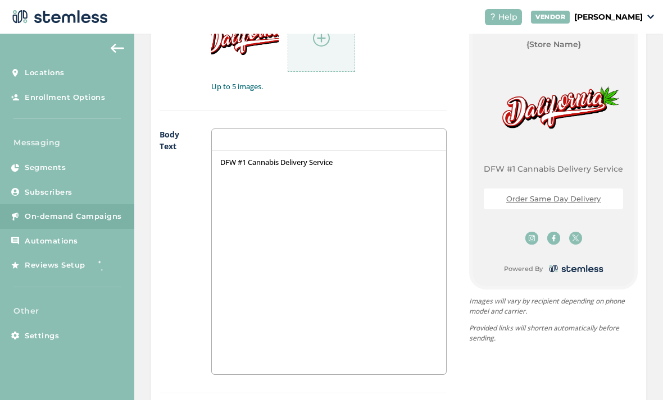
scroll to position [30, 0]
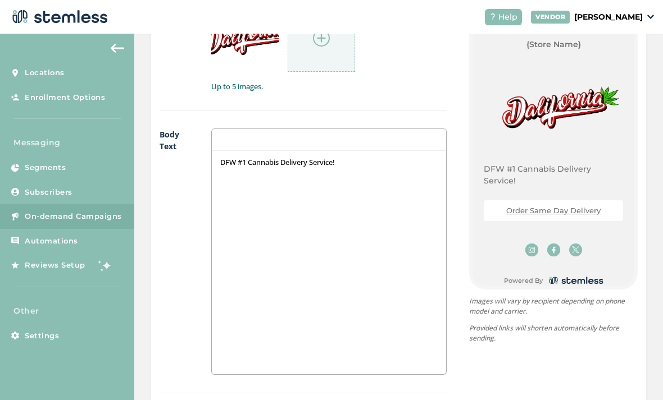
click at [459, 61] on div "{Store Logo} {Store Name} DFW #1 Cannabis Delivery Service! Order Same Day Deli…" at bounding box center [541, 268] width 191 height 555
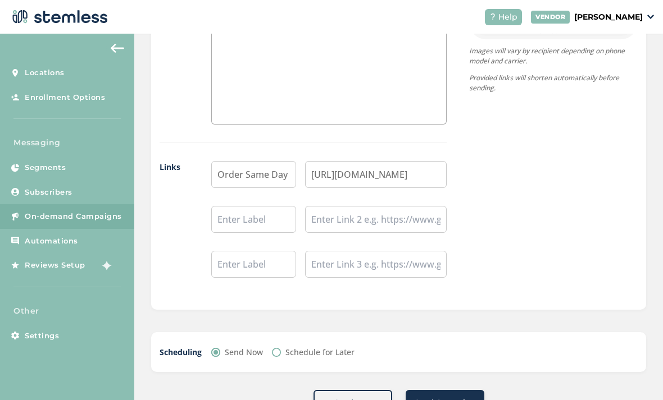
scroll to position [867, 0]
click at [467, 398] on span "Send Campaign" at bounding box center [444, 403] width 61 height 11
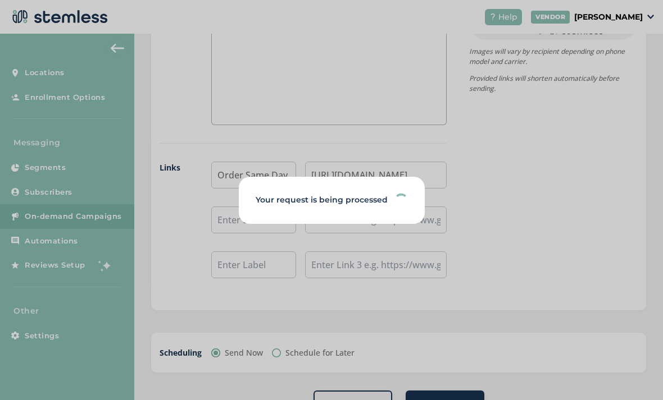
scroll to position [0, 0]
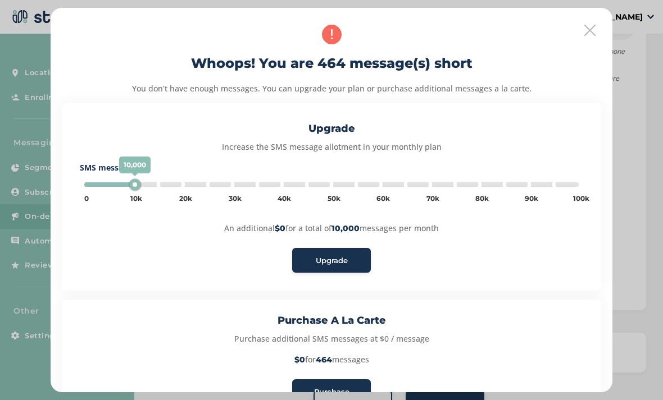
type input "5000"
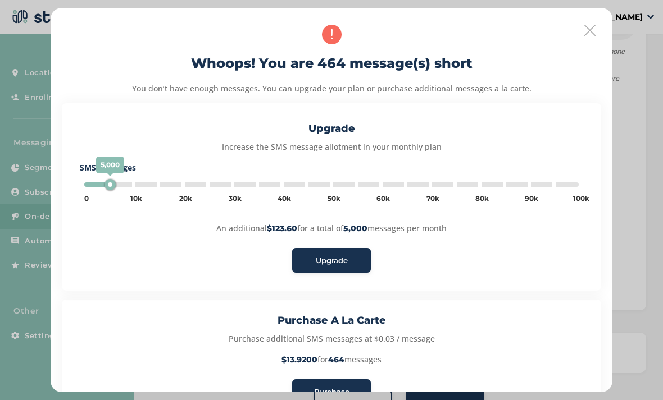
click at [339, 256] on span "Upgrade" at bounding box center [332, 261] width 32 height 11
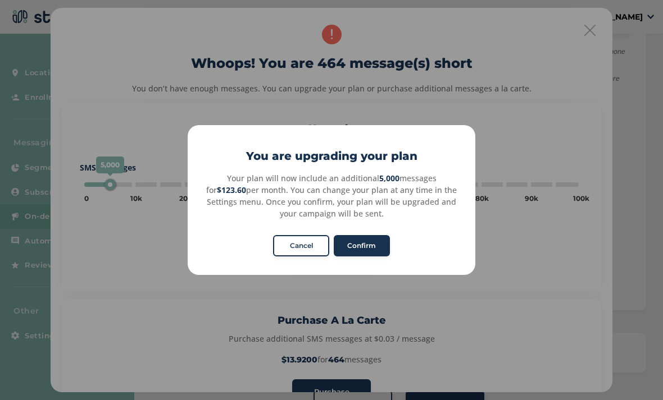
click at [372, 247] on button "Confirm" at bounding box center [362, 245] width 56 height 21
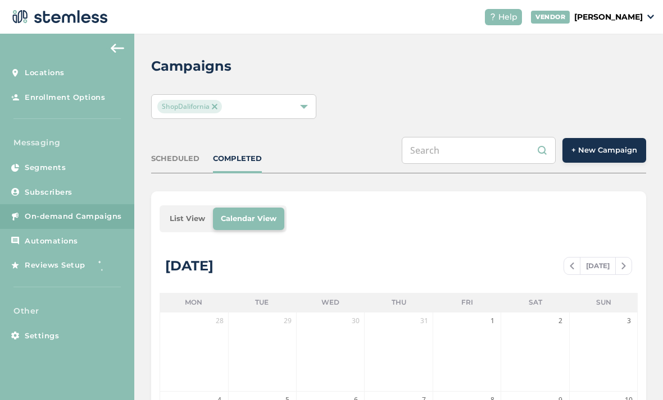
click at [97, 254] on img at bounding box center [105, 265] width 22 height 22
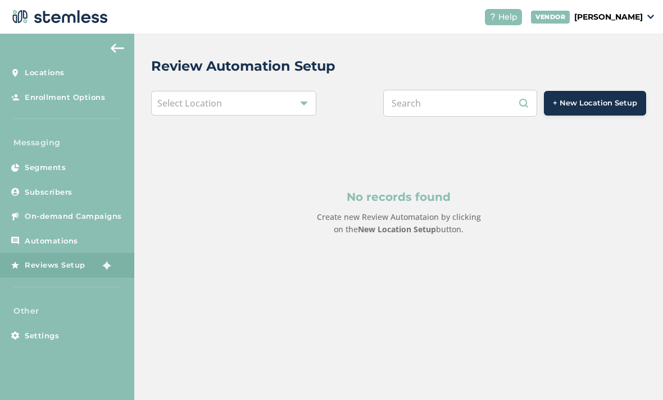
click at [93, 229] on link "Automations" at bounding box center [67, 241] width 134 height 25
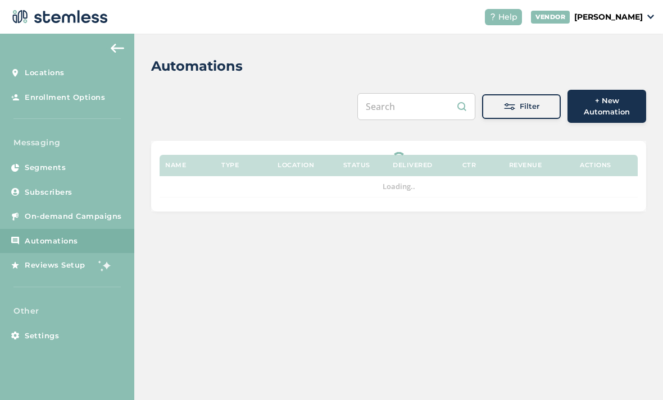
click at [101, 211] on span "On-demand Campaigns" at bounding box center [73, 216] width 97 height 11
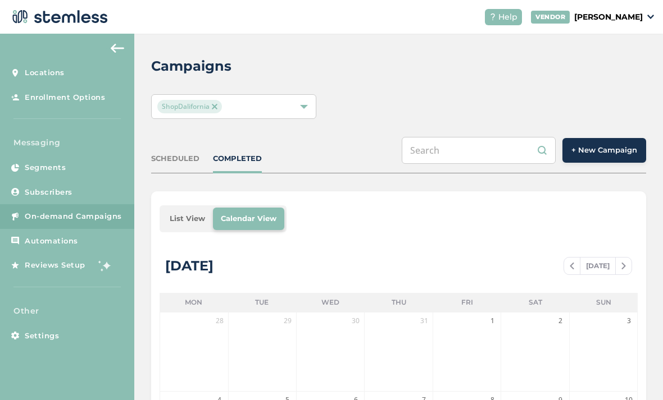
click at [78, 156] on link "Segments" at bounding box center [67, 168] width 134 height 25
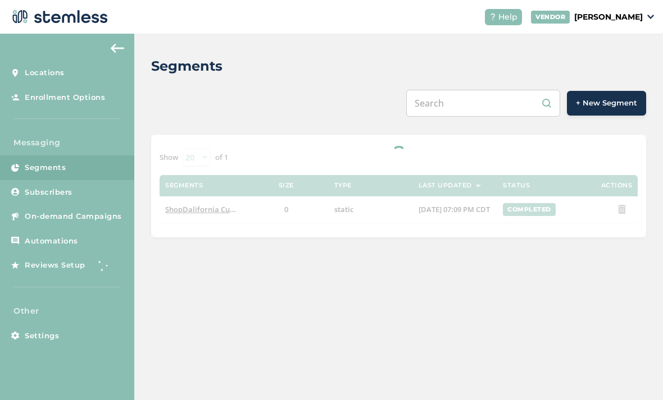
click at [102, 92] on span "Enrollment Options" at bounding box center [65, 97] width 80 height 11
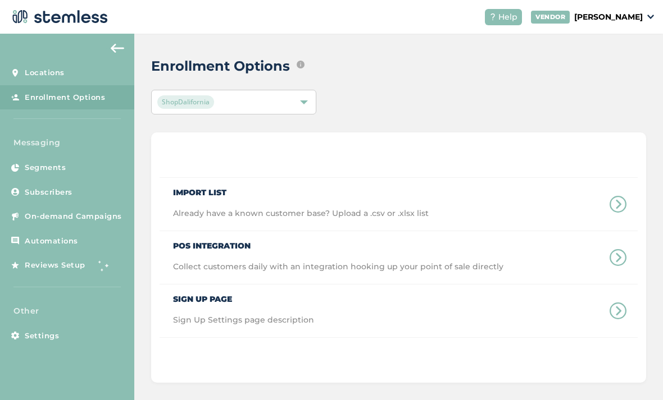
click at [99, 61] on link "Locations" at bounding box center [67, 73] width 134 height 25
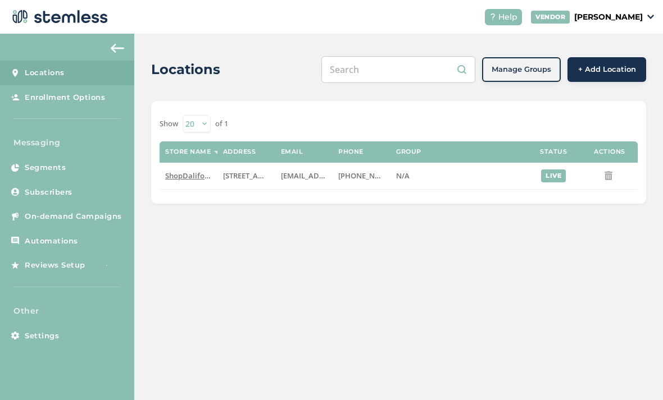
click at [84, 156] on link "Segments" at bounding box center [67, 168] width 134 height 25
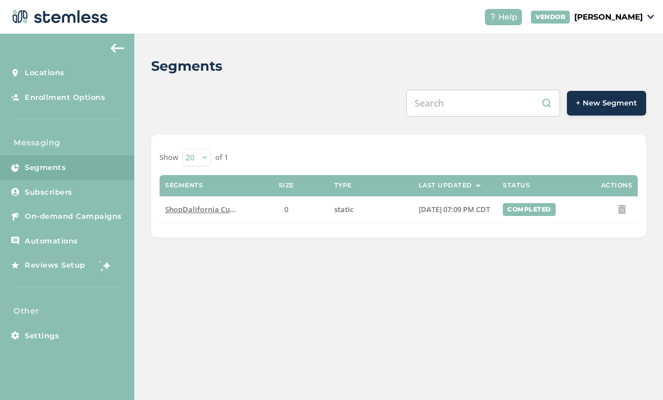
click at [84, 180] on link "Subscribers" at bounding box center [67, 192] width 134 height 25
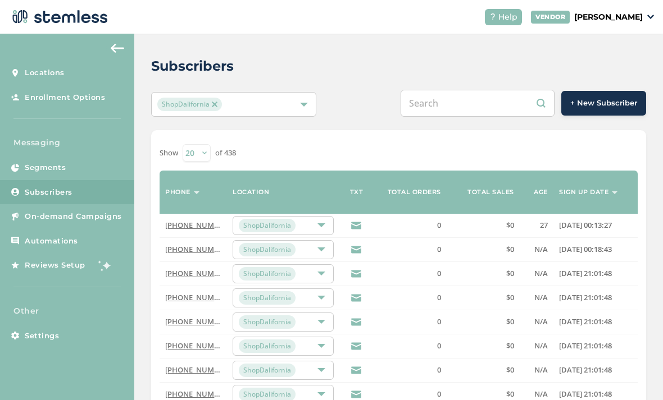
click at [93, 204] on link "On-demand Campaigns" at bounding box center [67, 216] width 134 height 25
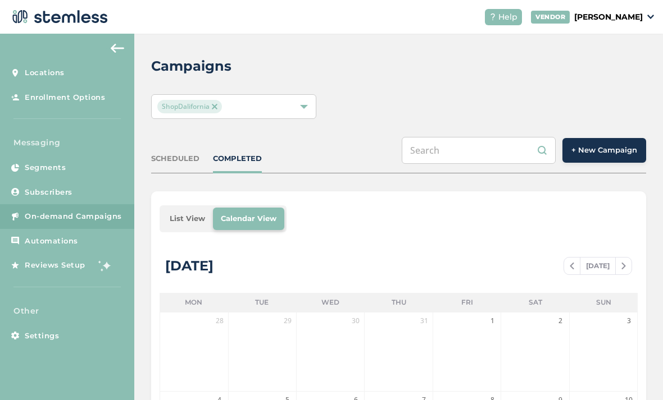
click at [189, 153] on div "SCHEDULED" at bounding box center [175, 158] width 48 height 11
click at [243, 153] on div "COMPLETED" at bounding box center [237, 158] width 49 height 11
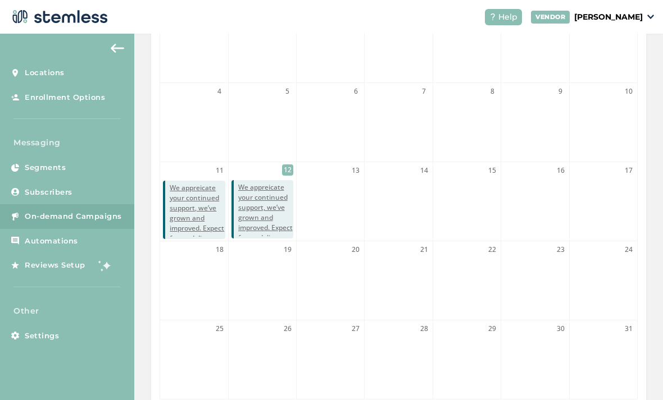
scroll to position [308, 0]
click at [102, 229] on link "Automations" at bounding box center [67, 241] width 134 height 25
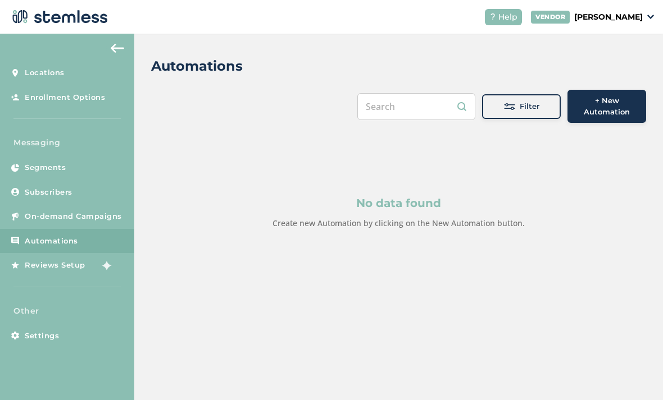
click at [94, 254] on img at bounding box center [105, 265] width 22 height 22
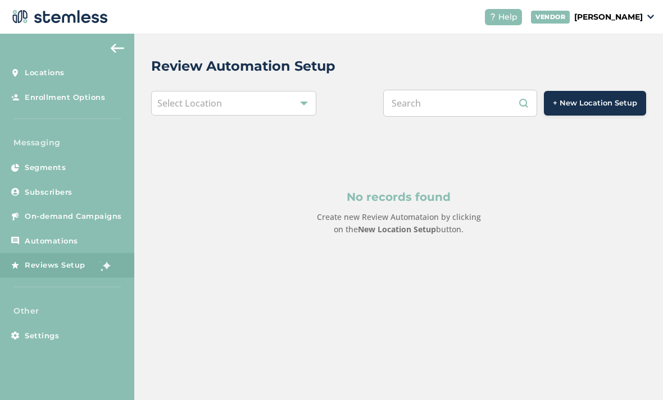
click at [588, 91] on button "+ New Location Setup" at bounding box center [595, 103] width 102 height 25
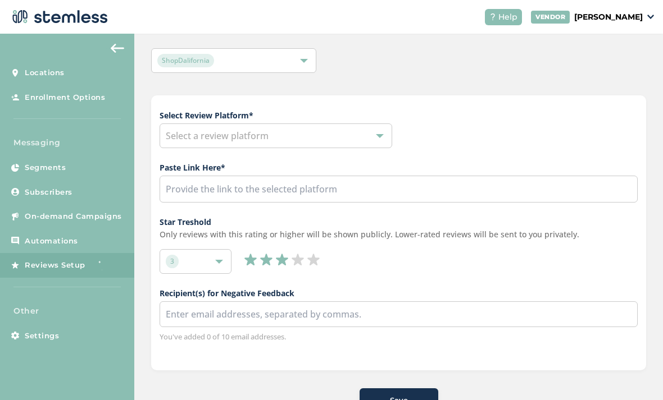
scroll to position [6, 0]
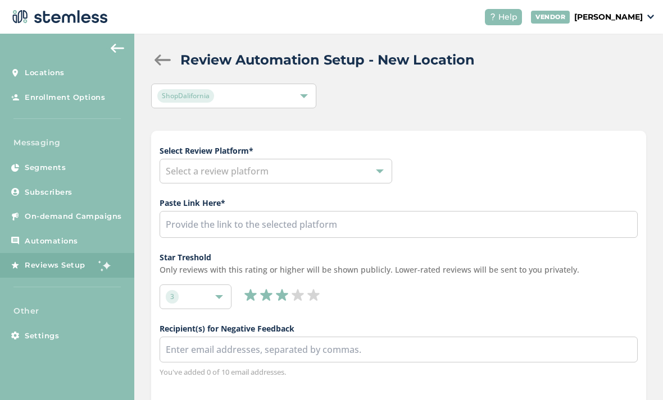
click at [168, 54] on div at bounding box center [162, 59] width 22 height 11
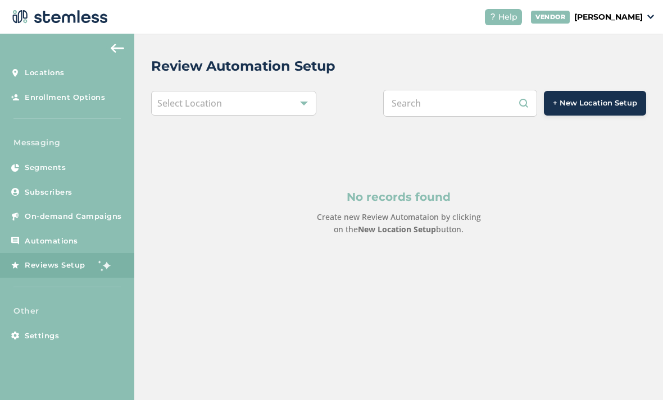
click at [73, 324] on link "Settings" at bounding box center [67, 336] width 134 height 25
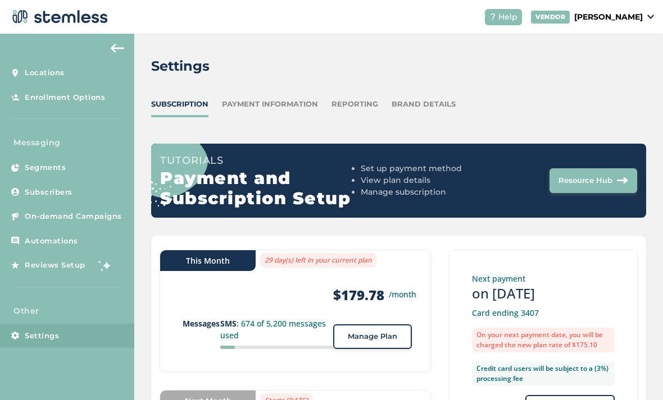
click at [299, 99] on div "Payment Information" at bounding box center [270, 104] width 96 height 11
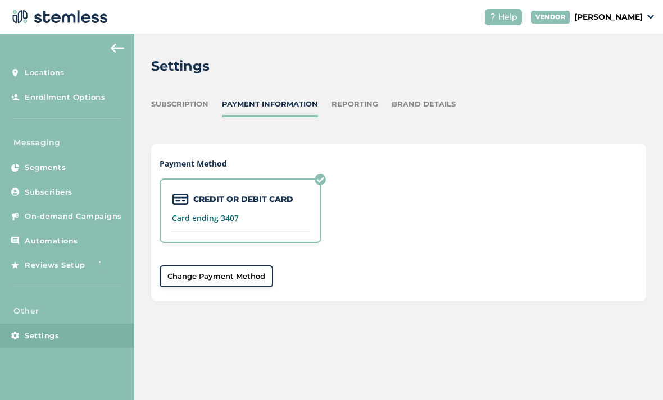
click at [417, 99] on div "Brand Details" at bounding box center [423, 104] width 64 height 11
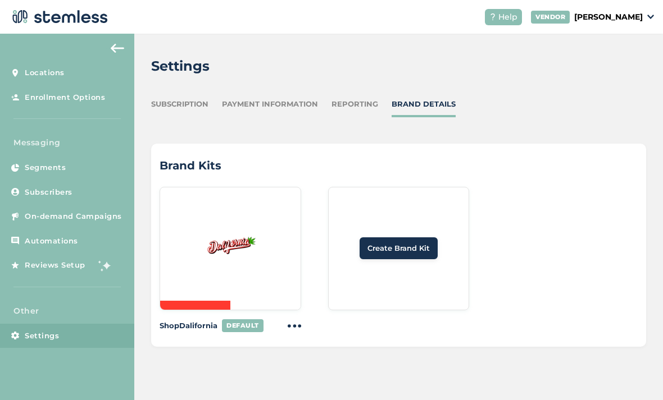
click at [81, 156] on link "Segments" at bounding box center [67, 168] width 134 height 25
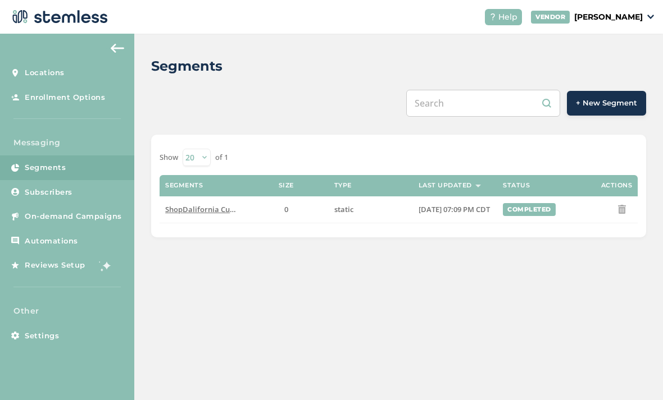
click at [89, 180] on link "Subscribers" at bounding box center [67, 192] width 134 height 25
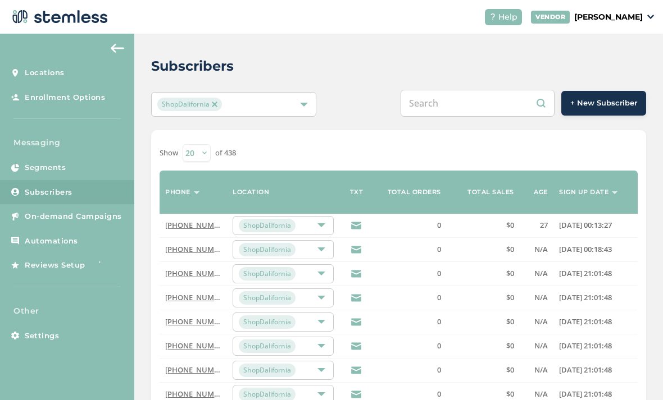
click at [81, 324] on link "Settings" at bounding box center [67, 336] width 134 height 25
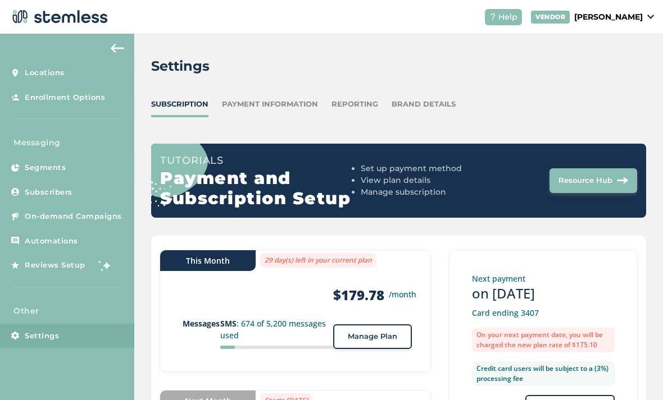
click at [79, 180] on link "Subscribers" at bounding box center [67, 192] width 134 height 25
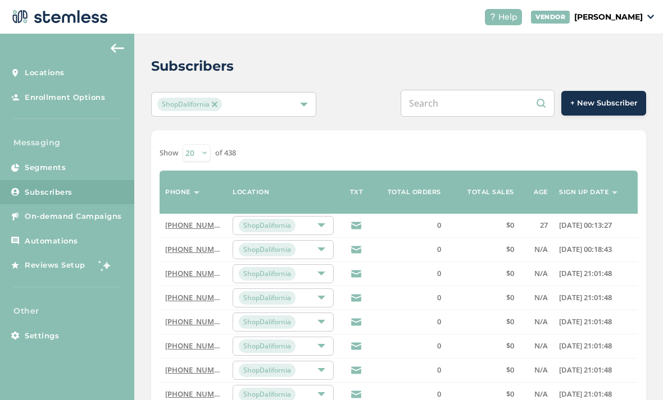
click at [620, 98] on span "+ New Subscriber" at bounding box center [603, 103] width 67 height 11
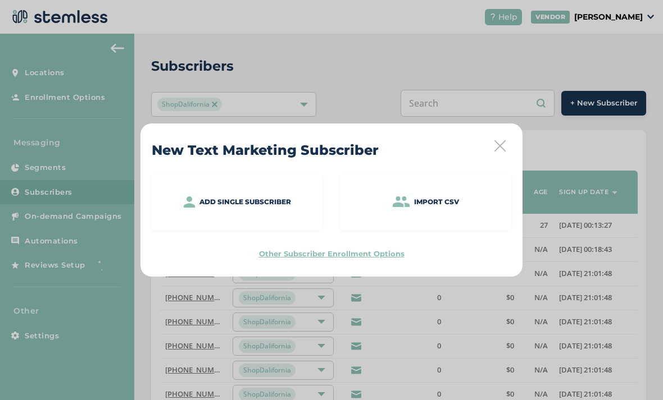
click at [431, 81] on div "New Text Marketing Subscriber Add single subscriber Import CSV Other Subscriber…" at bounding box center [331, 200] width 663 height 400
click at [503, 150] on icon at bounding box center [499, 145] width 11 height 11
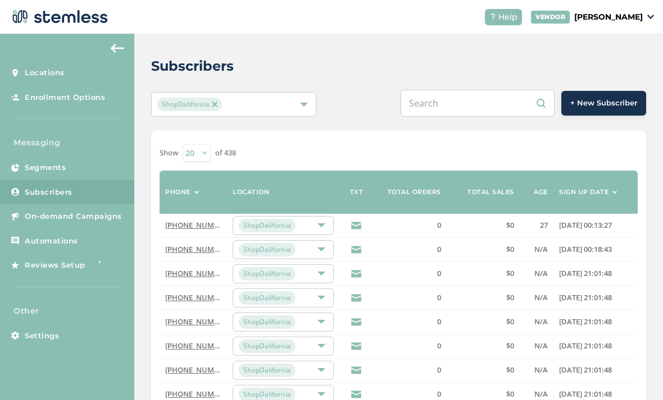
click at [97, 211] on span "On-demand Campaigns" at bounding box center [73, 216] width 97 height 11
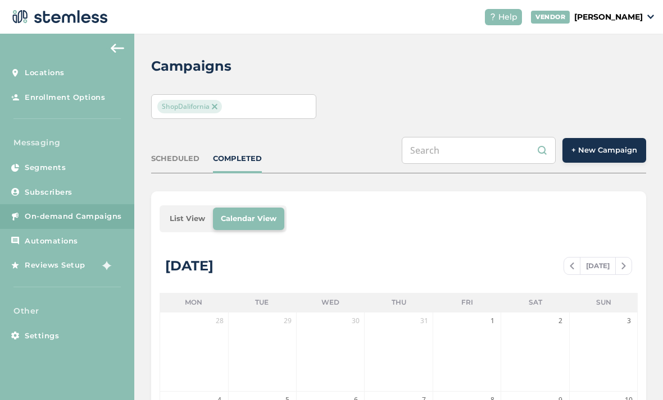
click at [616, 145] on span "+ New Campaign" at bounding box center [604, 150] width 66 height 11
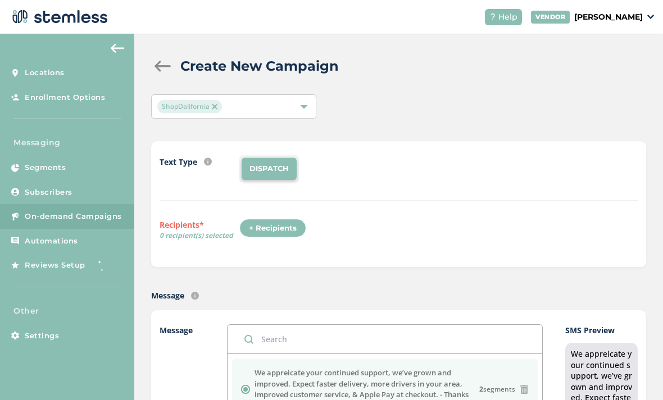
click at [285, 219] on div "+ Recipients" at bounding box center [272, 228] width 67 height 19
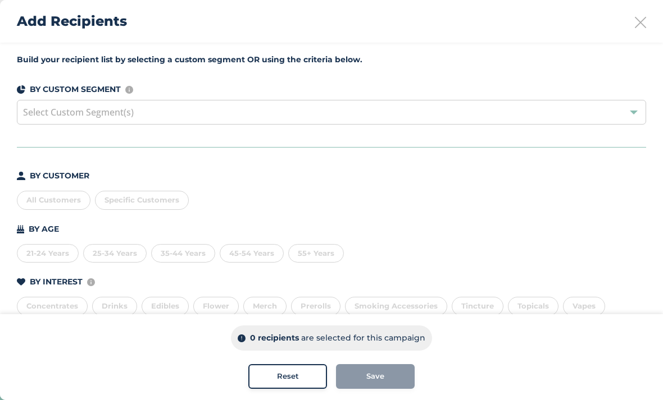
click at [635, 24] on icon at bounding box center [640, 22] width 11 height 11
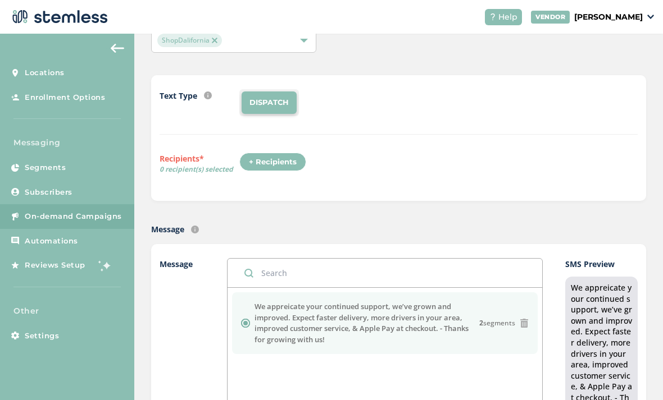
scroll to position [149, 0]
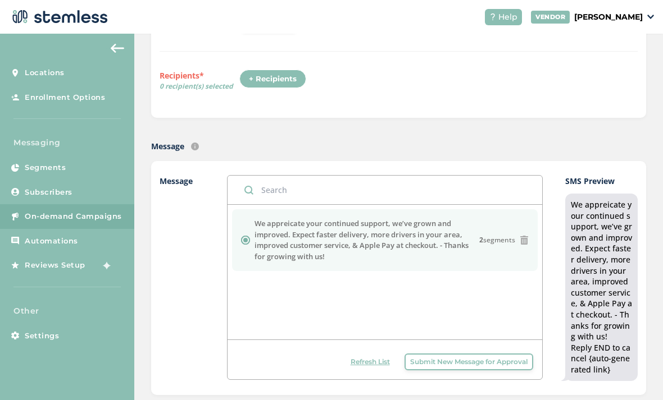
click at [467, 357] on span "Submit New Message for Approval" at bounding box center [468, 362] width 117 height 10
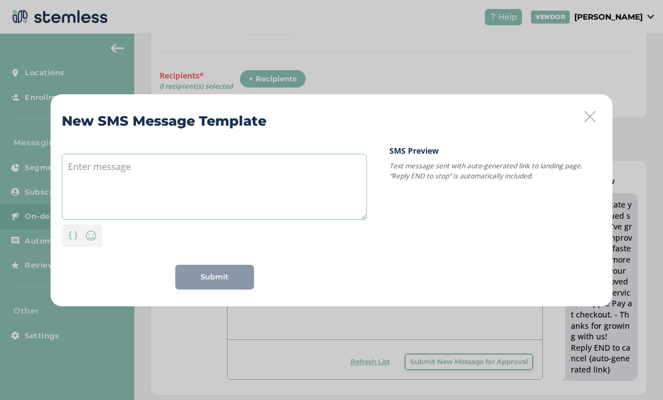
click at [299, 190] on textarea at bounding box center [214, 187] width 305 height 66
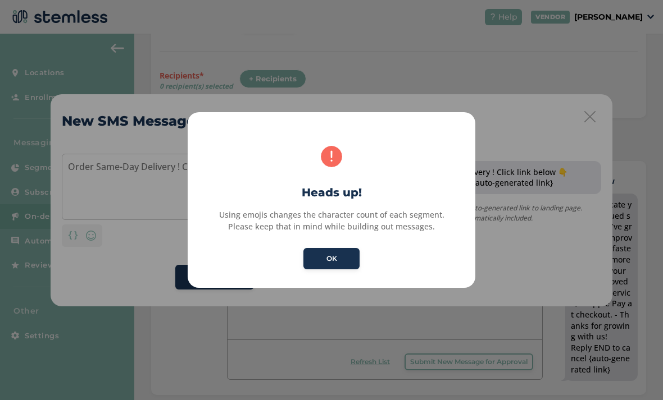
click at [339, 258] on button "OK" at bounding box center [331, 258] width 56 height 21
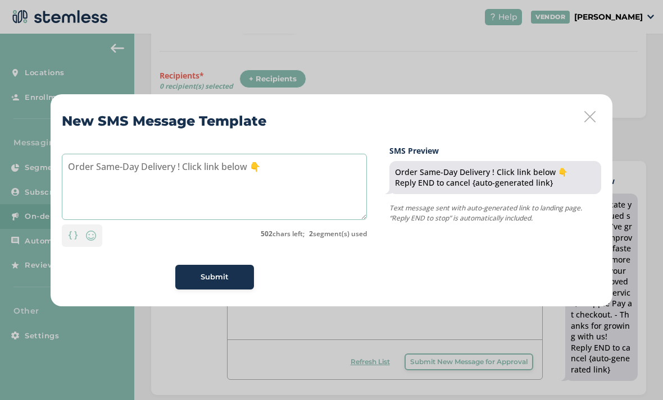
click at [327, 186] on textarea "Order Same-Day Delivery ! Click link below 👇" at bounding box center [214, 187] width 305 height 66
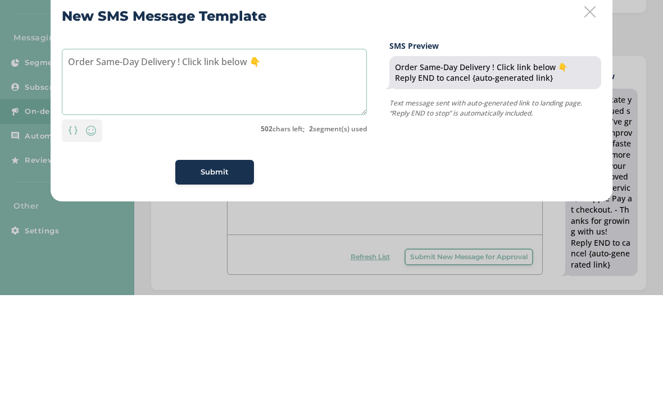
click at [183, 154] on textarea "Order Same-Day Delivery ! Click link below 👇" at bounding box center [214, 187] width 305 height 66
click at [174, 154] on textarea "Order Same-Day Delivery ! Click link below 👇" at bounding box center [214, 187] width 305 height 66
click at [179, 154] on textarea "Order Same-Day Delivery ! Click link below 👇" at bounding box center [214, 187] width 305 height 66
click at [178, 154] on textarea "Order Same-Day Delivery ! Click link below 👇" at bounding box center [214, 187] width 305 height 66
type textarea "Order Same-Day Delivery🌲🚗 Click link below 👇"
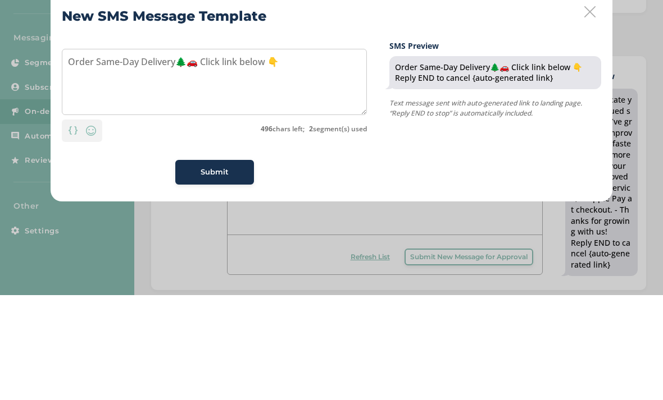
click at [564, 145] on div "SMS Preview Order Same-Day Delivery🌲🚗 Click link below 👇 Reply END to cancel {a…" at bounding box center [495, 217] width 212 height 145
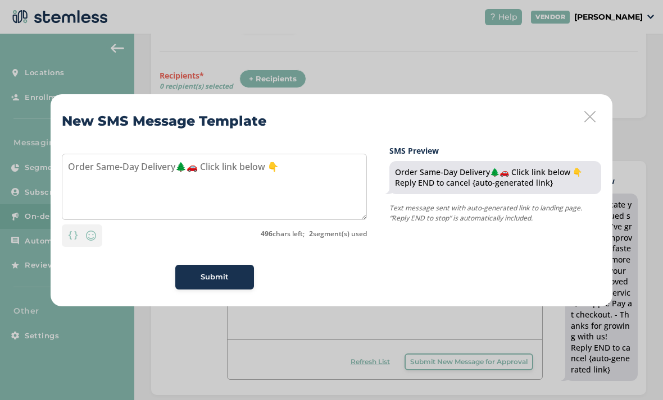
click at [226, 277] on span "Submit" at bounding box center [215, 277] width 28 height 11
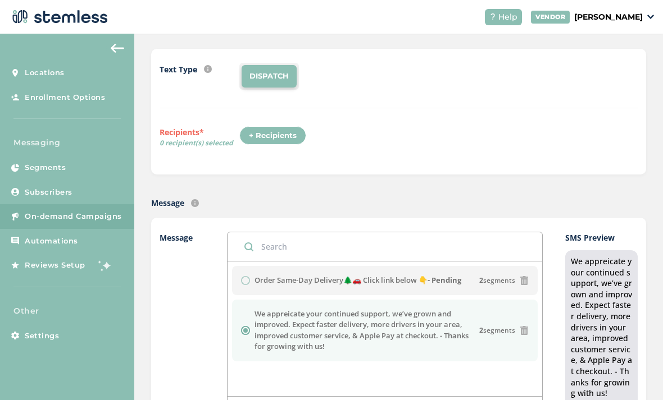
scroll to position [137, 0]
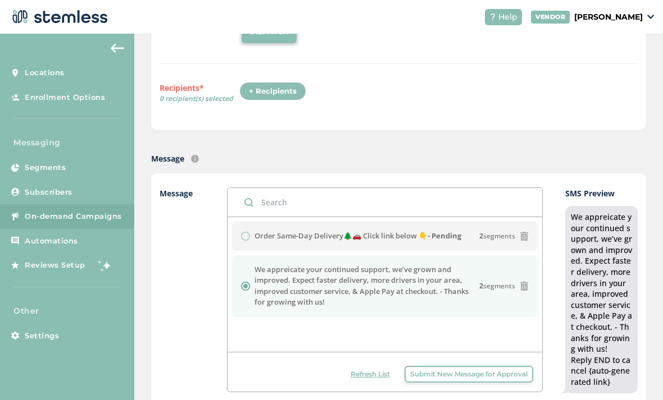
click at [624, 19] on div "DISPATCH" at bounding box center [438, 32] width 398 height 27
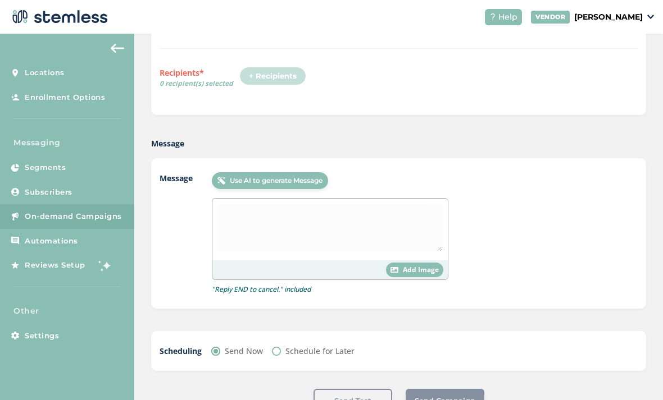
scroll to position [152, 0]
click at [76, 180] on link "Subscribers" at bounding box center [67, 192] width 134 height 25
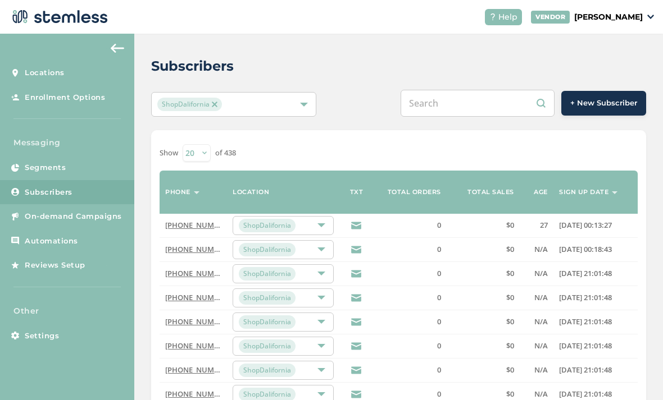
click at [82, 156] on link "Segments" at bounding box center [67, 168] width 134 height 25
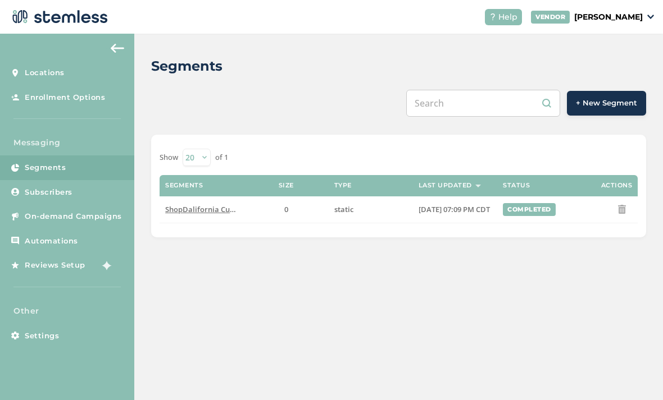
click at [94, 211] on span "On-demand Campaigns" at bounding box center [73, 216] width 97 height 11
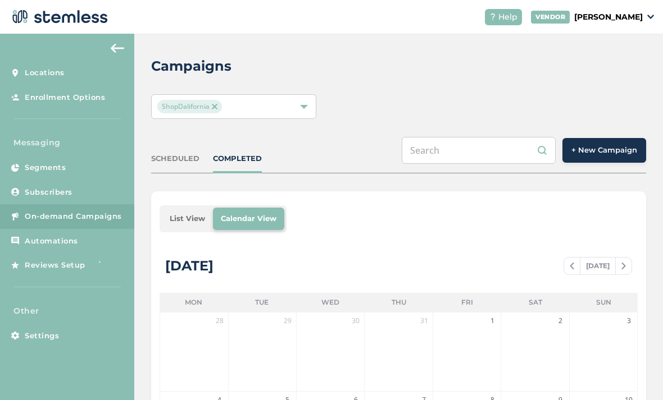
click at [608, 138] on button "+ New Campaign" at bounding box center [604, 150] width 84 height 25
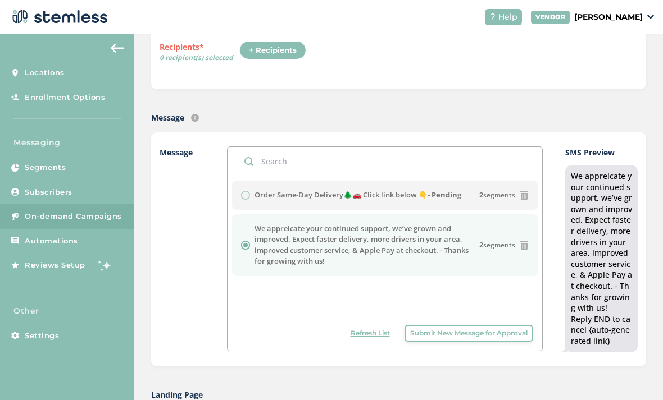
scroll to position [263, 0]
